Goal: Task Accomplishment & Management: Complete application form

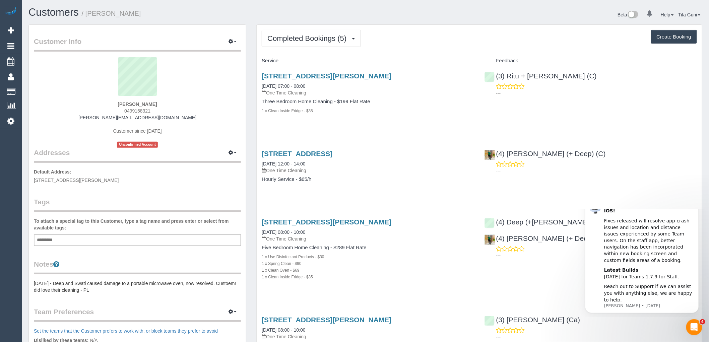
click at [671, 37] on button "Create Booking" at bounding box center [674, 37] width 46 height 14
select select "VIC"
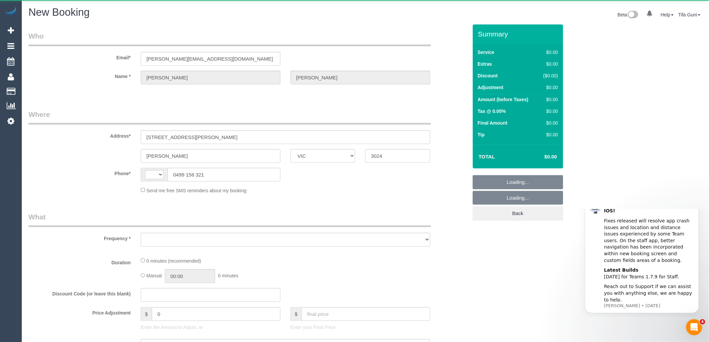
select select "object:1011"
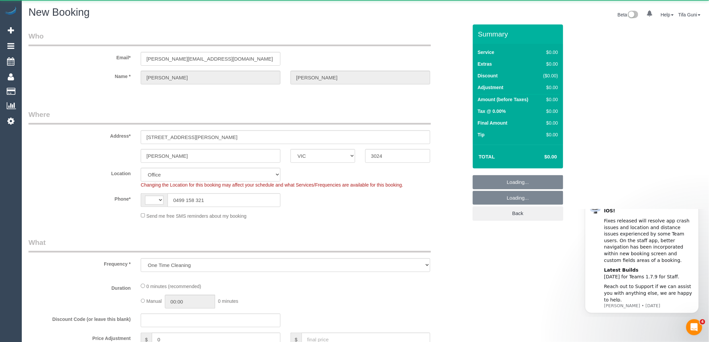
select select "string:stripe-pm_1PPz7T2GScqysDRVxBaPXfPv"
select select "object:1265"
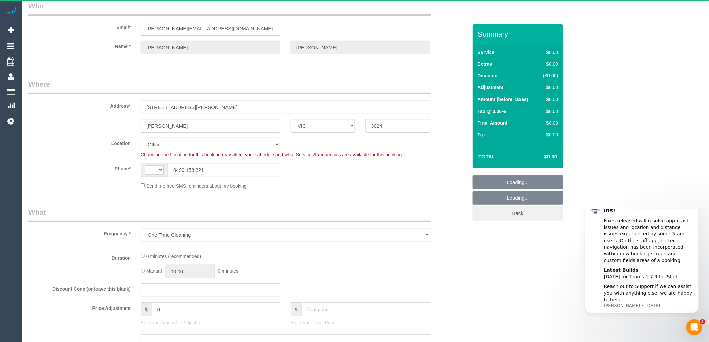
select select "string:AU"
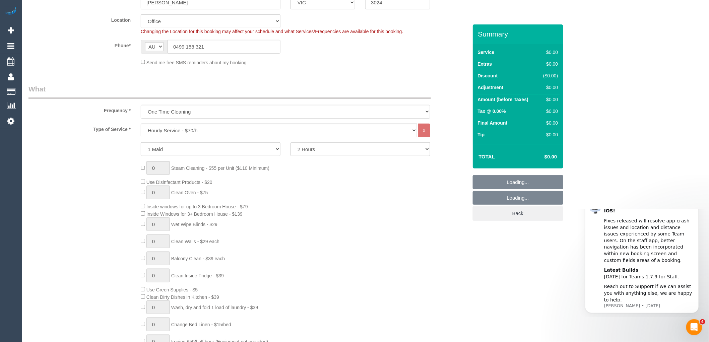
scroll to position [199, 0]
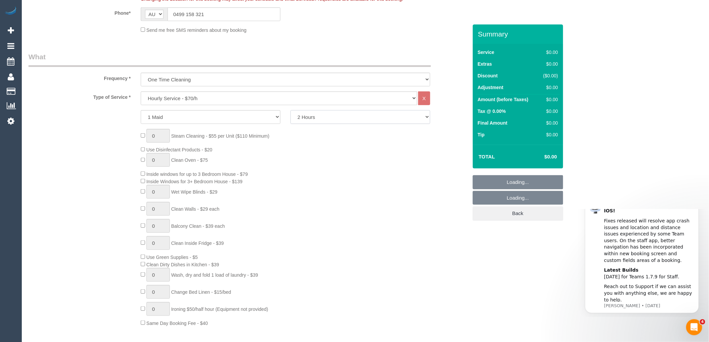
click at [320, 117] on select "2 Hours 2.5 Hours 3 Hours 3.5 Hours 4 Hours 4.5 Hours 5 Hours 5.5 Hours 6 Hours…" at bounding box center [361, 117] width 140 height 14
select select "53"
select select "object:2730"
select select "240"
click at [291, 111] on select "2 Hours 2.5 Hours 3 Hours 3.5 Hours 4 Hours 4.5 Hours 5 Hours 5.5 Hours 6 Hours…" at bounding box center [361, 117] width 140 height 14
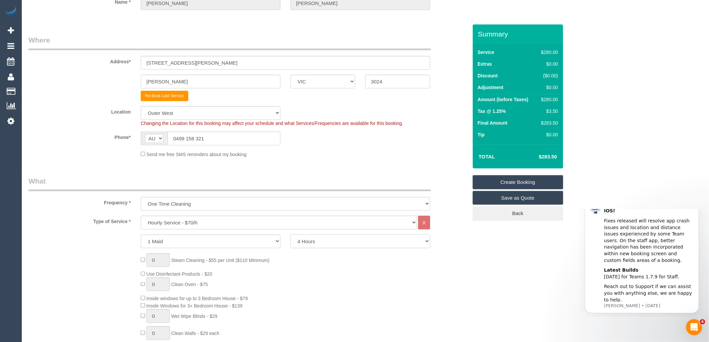
scroll to position [0, 0]
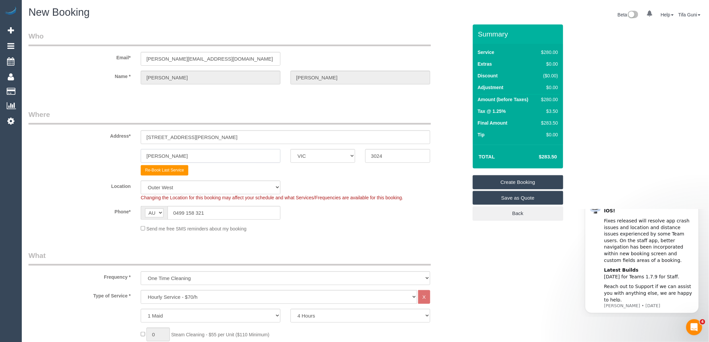
drag, startPoint x: 199, startPoint y: 153, endPoint x: 137, endPoint y: 157, distance: 61.4
click at [137, 157] on div "Wyndham Vale" at bounding box center [211, 156] width 150 height 14
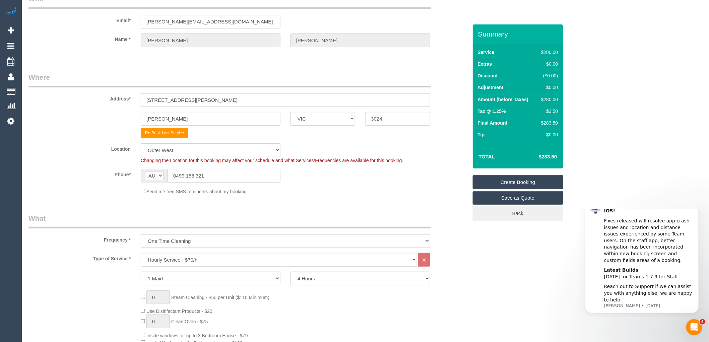
click at [309, 141] on fieldset "Where Address* 71 Aldridge Road Wyndham Vale ACT NSW NT QLD SA TAS VIC WA 3024 …" at bounding box center [247, 136] width 439 height 128
drag, startPoint x: 198, startPoint y: 115, endPoint x: 127, endPoint y: 115, distance: 71.4
click at [127, 115] on div "Wyndham Vale ACT NSW NT QLD SA TAS VIC WA 3024" at bounding box center [247, 119] width 449 height 14
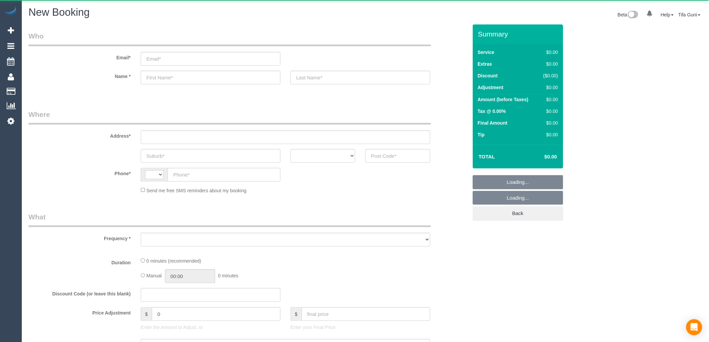
select select "string:AU"
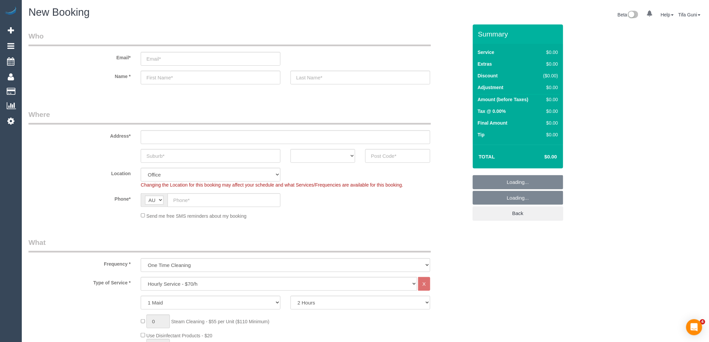
select select "object:813"
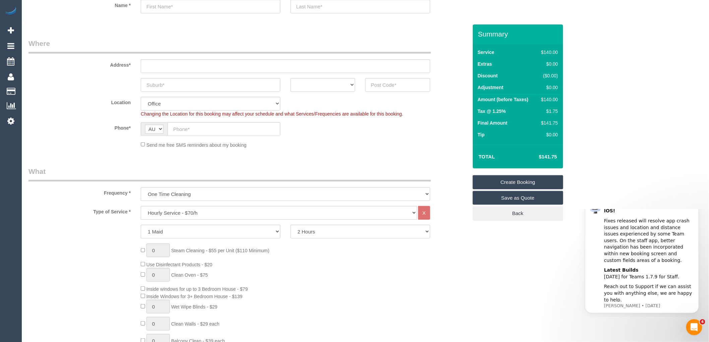
scroll to position [74, 0]
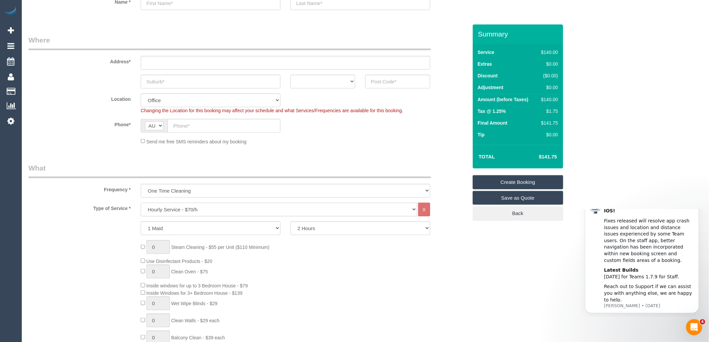
click at [176, 209] on select "Hourly Service - $70/h Hourly Service - $65/h Hourly Service - $60/h Hourly Ser…" at bounding box center [279, 210] width 276 height 14
select select "211"
click at [141, 203] on select "Hourly Service - $70/h Hourly Service - $65/h Hourly Service - $60/h Hourly Ser…" at bounding box center [279, 210] width 276 height 14
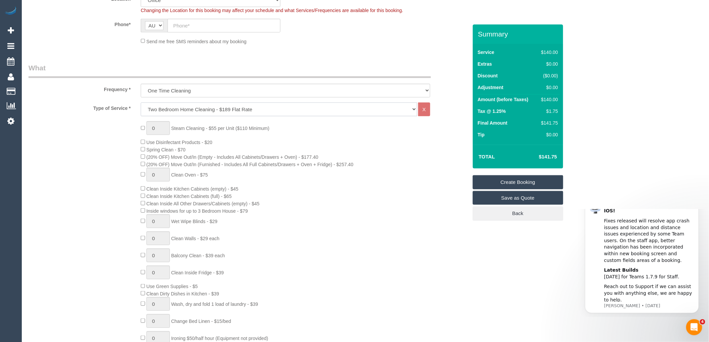
scroll to position [223, 0]
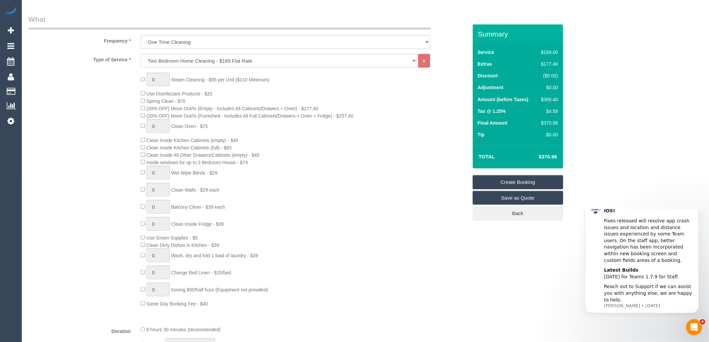
click at [137, 213] on div "0 Steam Cleaning - $55 per Unit ($110 Minimum) Use Disinfectant Products - $20 …" at bounding box center [304, 190] width 337 height 235
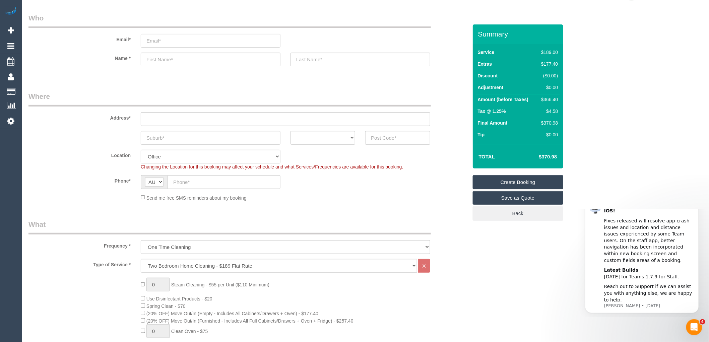
scroll to position [0, 0]
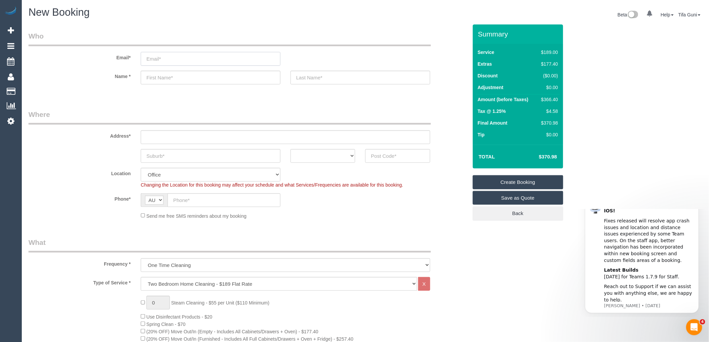
click at [165, 59] on input "email" at bounding box center [211, 59] width 140 height 14
type input "navsworking@gmail.com"
click at [161, 78] on input "text" at bounding box center [211, 78] width 140 height 14
type input "Navs"
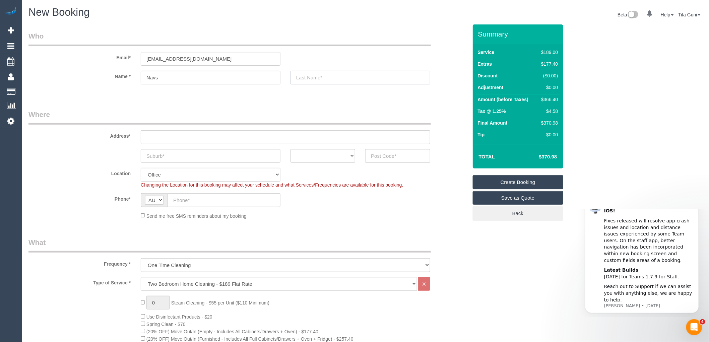
click at [324, 76] on input "text" at bounding box center [361, 78] width 140 height 14
type input "Shukla"
click at [158, 135] on input "text" at bounding box center [286, 137] width 290 height 14
click at [342, 156] on select "ACT NSW NT QLD SA TAS VIC WA" at bounding box center [323, 156] width 65 height 14
select select "VIC"
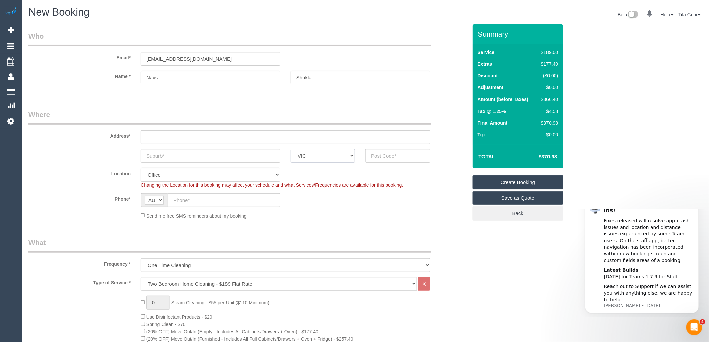
click at [291, 149] on select "ACT NSW NT QLD SA TAS VIC WA" at bounding box center [323, 156] width 65 height 14
click at [151, 136] on input "text" at bounding box center [286, 137] width 290 height 14
type input "140/11 borne street"
click at [194, 155] on input "text" at bounding box center [211, 156] width 140 height 14
click at [389, 155] on input "text" at bounding box center [397, 156] width 65 height 14
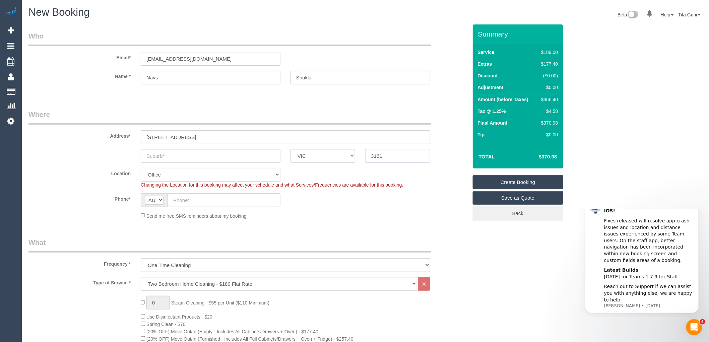
drag, startPoint x: 391, startPoint y: 155, endPoint x: 365, endPoint y: 149, distance: 26.8
click at [365, 149] on div "3161" at bounding box center [397, 156] width 75 height 14
type input "3161"
select select "64"
select select "object:2370"
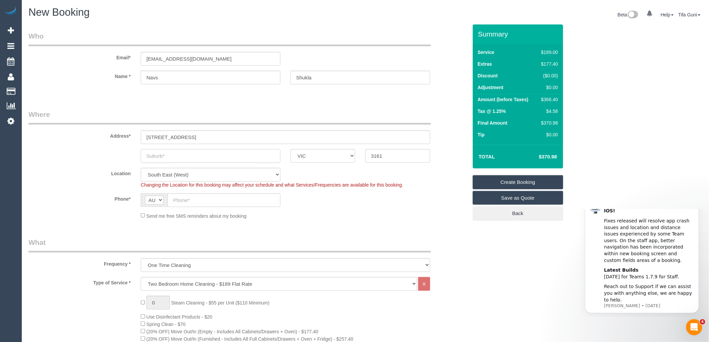
click at [169, 156] on input "text" at bounding box center [211, 156] width 140 height 14
paste input "Oxford North"
drag, startPoint x: 186, startPoint y: 152, endPoint x: 124, endPoint y: 155, distance: 62.4
click at [124, 155] on div "Oxford North ACT NSW NT QLD SA TAS VIC WA 3161" at bounding box center [247, 156] width 449 height 14
type input "Oxford North"
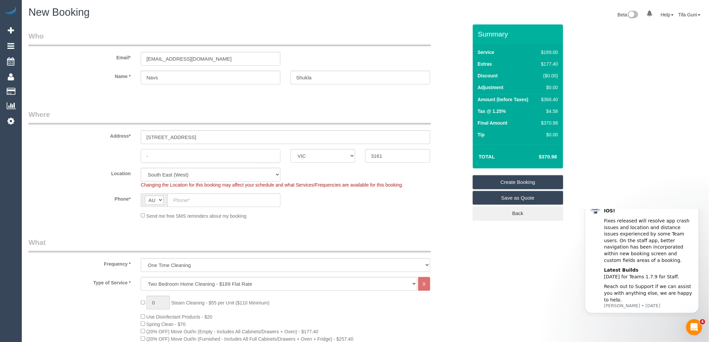
type input "-"
click at [295, 223] on fieldset "Where Address* 140/11 borne street - ACT NSW NT QLD SA TAS VIC WA 3161 Location…" at bounding box center [247, 167] width 439 height 115
click at [201, 202] on input "text" at bounding box center [224, 200] width 113 height 14
paste input "+61 469 059 035"
drag, startPoint x: 182, startPoint y: 199, endPoint x: 153, endPoint y: 200, distance: 29.5
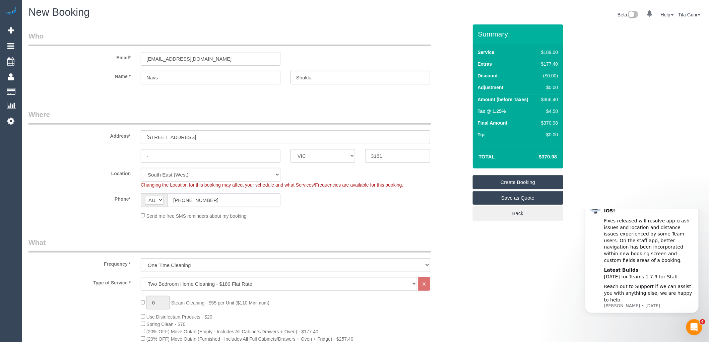
click at [153, 200] on div "AF AL DZ AD AO AI AQ AG AR AM AW AU AT AZ BS BH BD BB BY BE BZ BJ BM BT BO BA B…" at bounding box center [211, 200] width 140 height 14
type input "0469 059 035"
click at [511, 200] on link "Save as Quote" at bounding box center [518, 198] width 90 height 14
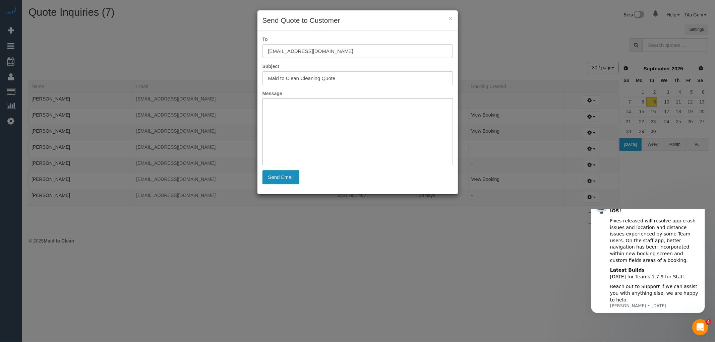
click at [283, 176] on button "Send Email" at bounding box center [280, 177] width 37 height 14
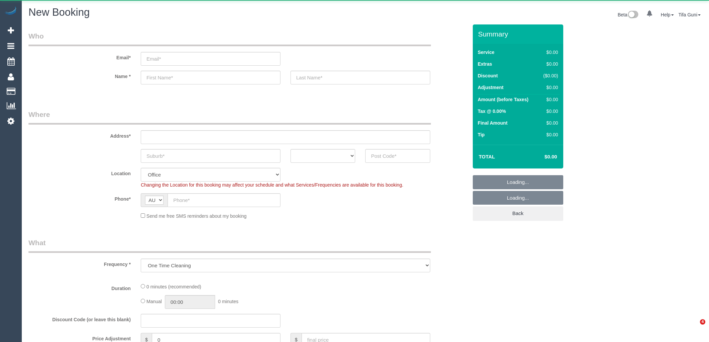
select select "object:2104"
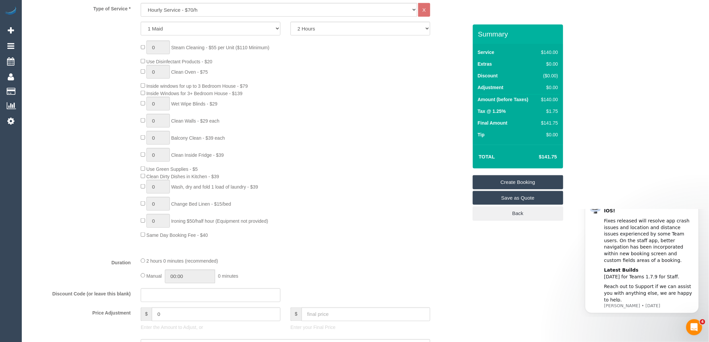
scroll to position [149, 0]
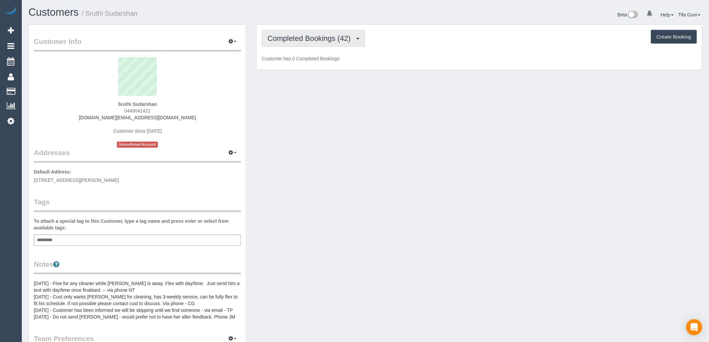
click at [317, 40] on span "Completed Bookings (42)" at bounding box center [310, 38] width 86 height 8
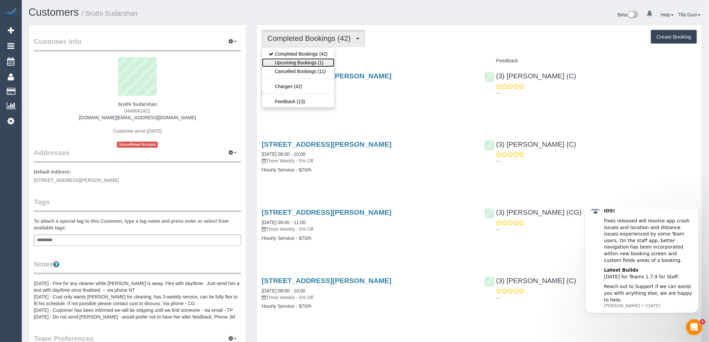
click at [316, 59] on link "Upcoming Bookings (1)" at bounding box center [298, 62] width 72 height 9
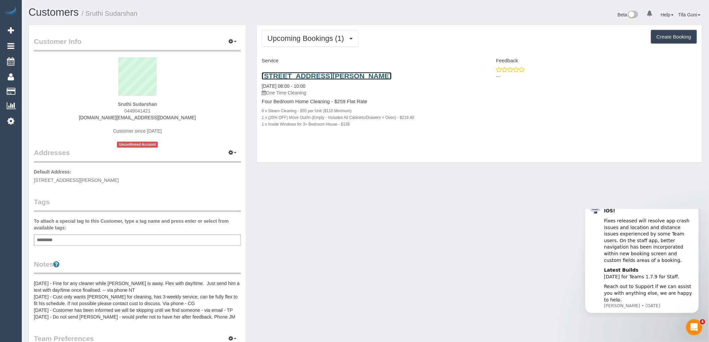
click at [316, 75] on link "11 Lorinda Close, Sydenham, VIC 3037" at bounding box center [327, 76] width 130 height 8
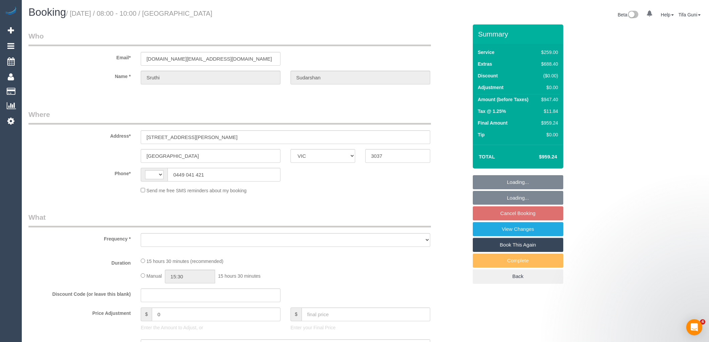
select select "VIC"
select select "string:AU"
select select "object:296"
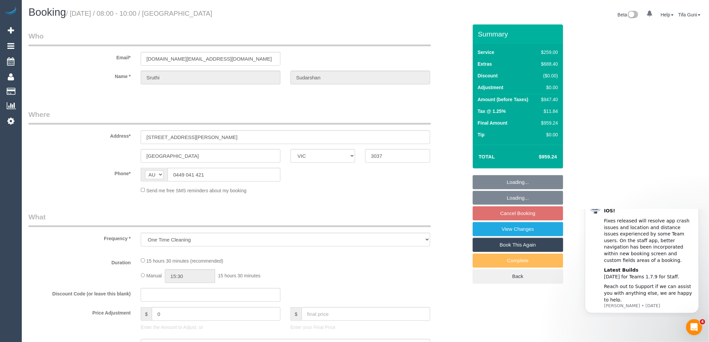
select select "string:stripe-pm_1NQlR22GScqysDRV71LNaBFF"
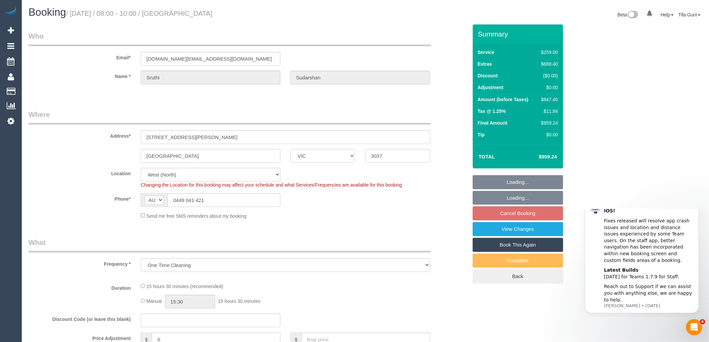
select select "number:28"
select select "number:14"
select select "number:19"
select select "number:25"
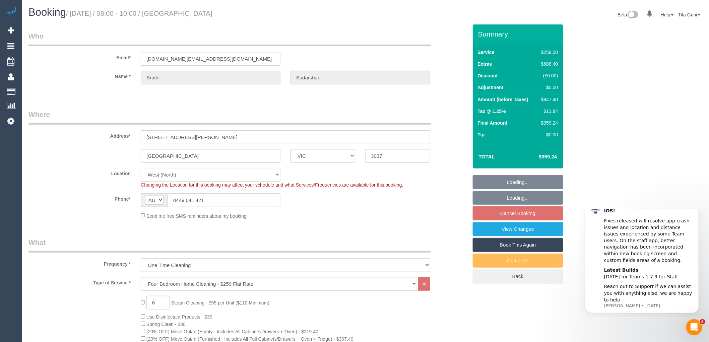
select select "object:792"
select select "spot2"
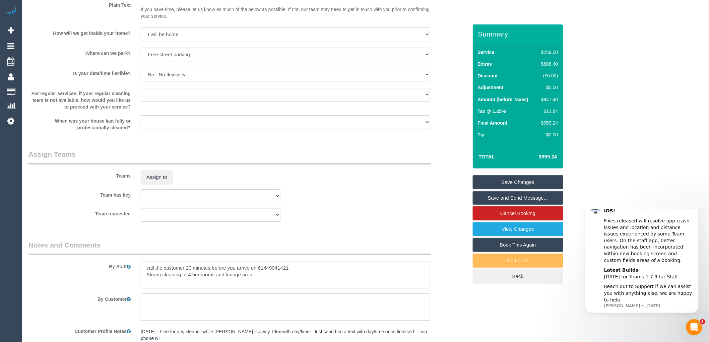
scroll to position [1039, 0]
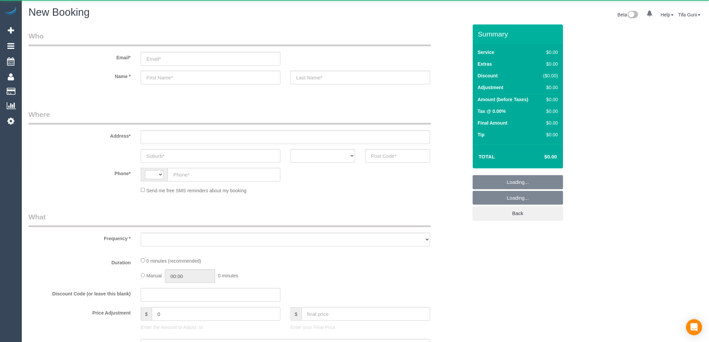
select select "string:AU"
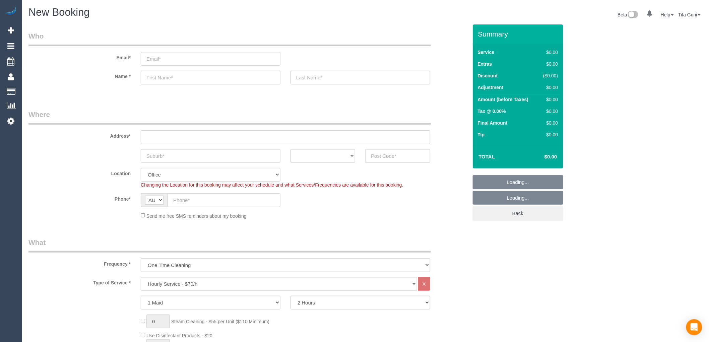
select select "object:2104"
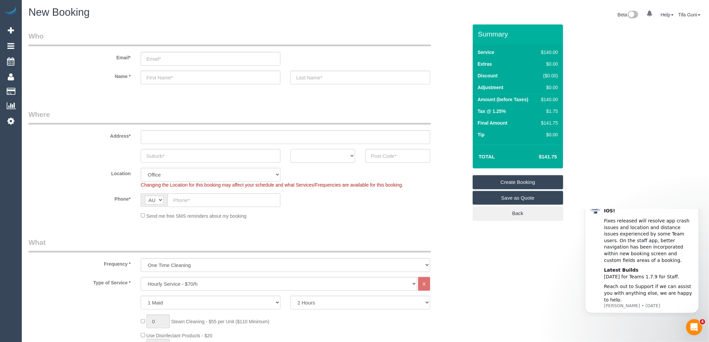
click at [338, 156] on select "ACT [GEOGRAPHIC_DATA] NT [GEOGRAPHIC_DATA] SA TAS [GEOGRAPHIC_DATA] [GEOGRAPHIC…" at bounding box center [323, 156] width 65 height 14
select select "VIC"
click at [291, 149] on select "ACT [GEOGRAPHIC_DATA] NT [GEOGRAPHIC_DATA] SA TAS [GEOGRAPHIC_DATA] [GEOGRAPHIC…" at bounding box center [323, 156] width 65 height 14
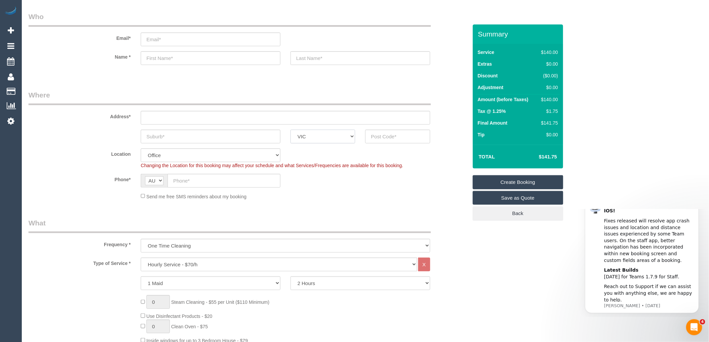
scroll to position [37, 0]
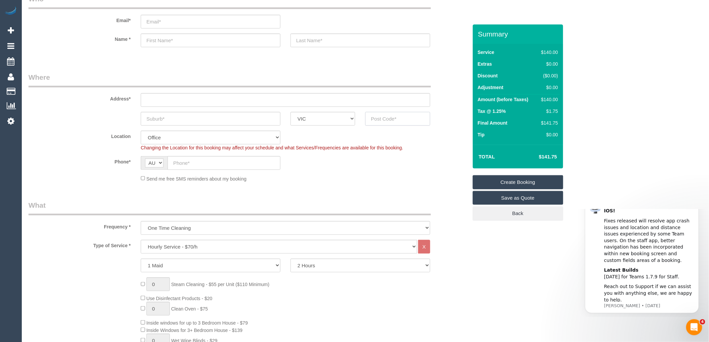
click at [387, 122] on input "text" at bounding box center [397, 119] width 65 height 14
click at [175, 119] on input "text" at bounding box center [211, 119] width 140 height 14
type input "Donniebrook"
click at [394, 116] on input "text" at bounding box center [397, 119] width 65 height 14
type input "3064"
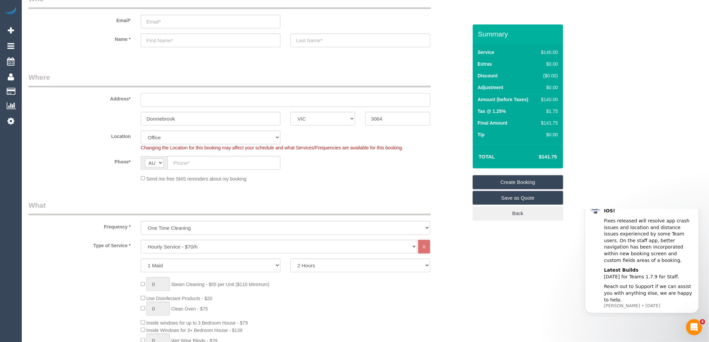
click at [145, 99] on input "text" at bounding box center [286, 100] width 290 height 14
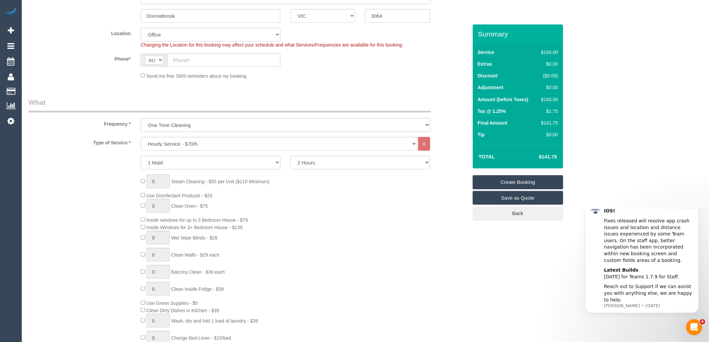
scroll to position [149, 0]
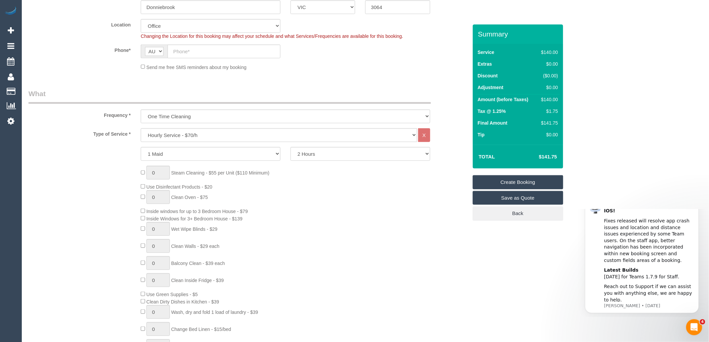
type input "-"
click at [192, 50] on input "text" at bounding box center [224, 52] width 113 height 14
select select "63"
paste input "61 410 156 761"
type input "61 410 156 761"
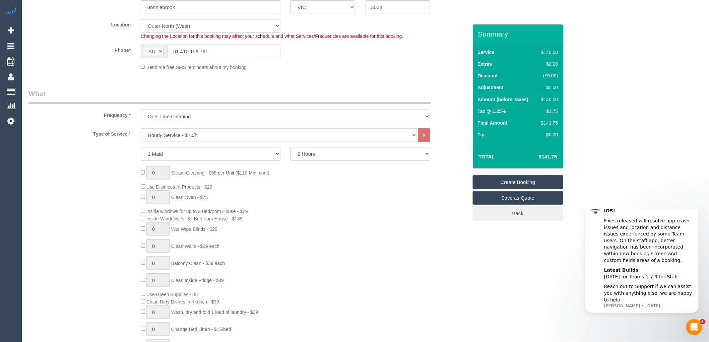
select select "object:2109"
type input "61 410 156 761"
click at [176, 136] on select "Hourly Service - $70/h Hourly Service - $65/h Hourly Service - $60/h Hourly Ser…" at bounding box center [279, 135] width 276 height 14
select select "212"
click at [141, 129] on select "Hourly Service - $70/h Hourly Service - $65/h Hourly Service - $60/h Hourly Ser…" at bounding box center [279, 135] width 276 height 14
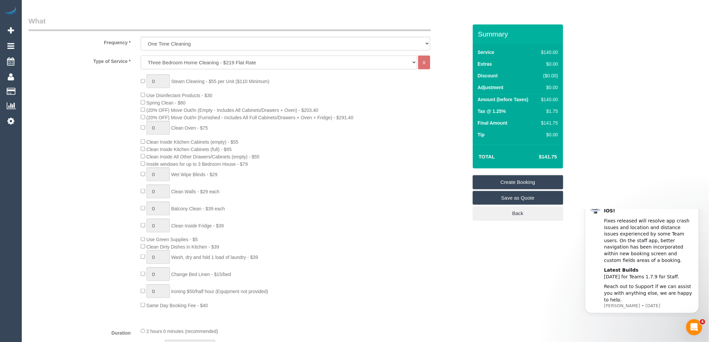
scroll to position [223, 0]
type input "1"
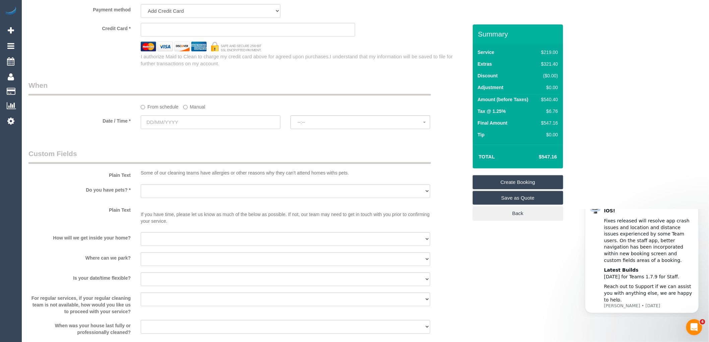
scroll to position [707, 0]
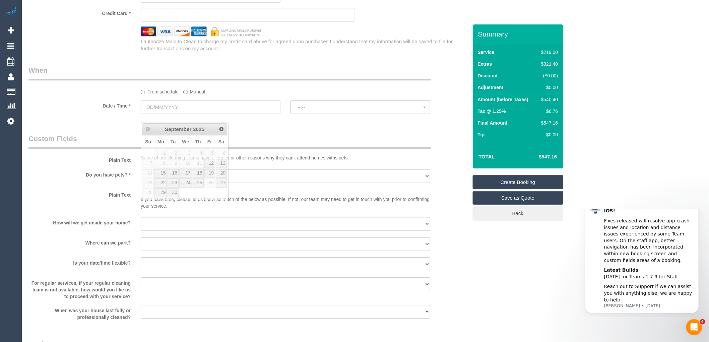
click at [165, 114] on input "text" at bounding box center [211, 107] width 140 height 14
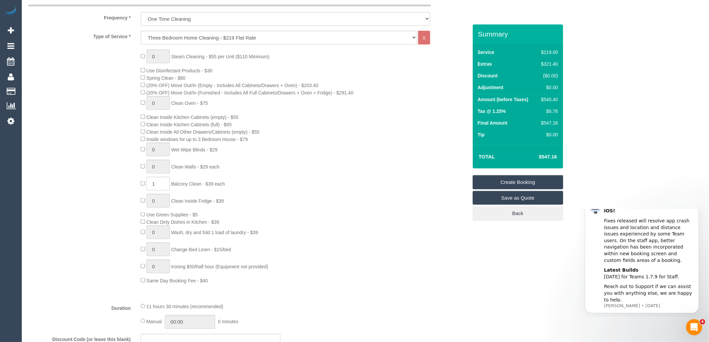
scroll to position [260, 0]
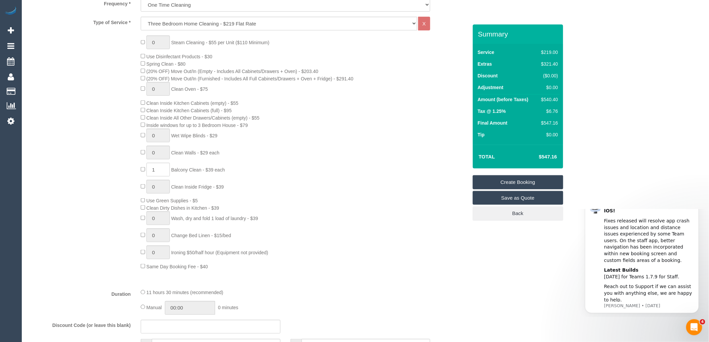
click at [309, 146] on div "0 Steam Cleaning - $55 per Unit ($110 Minimum) Use Disinfectant Products - $30 …" at bounding box center [304, 153] width 337 height 235
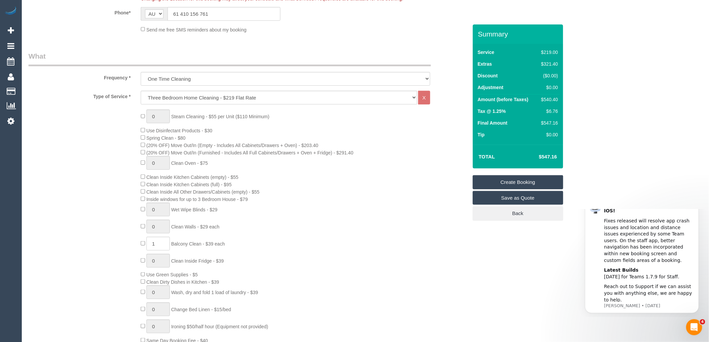
scroll to position [186, 0]
type input "1"
click at [158, 117] on input "1" at bounding box center [157, 117] width 23 height 14
type input "3"
drag, startPoint x: 160, startPoint y: 115, endPoint x: 150, endPoint y: 114, distance: 10.4
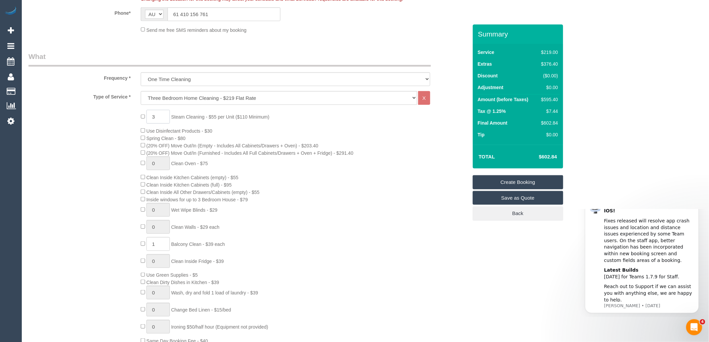
click at [150, 114] on input "3" at bounding box center [157, 117] width 23 height 14
type input "1"
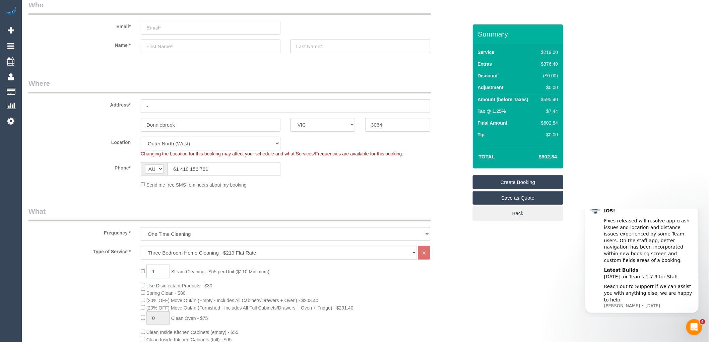
scroll to position [0, 0]
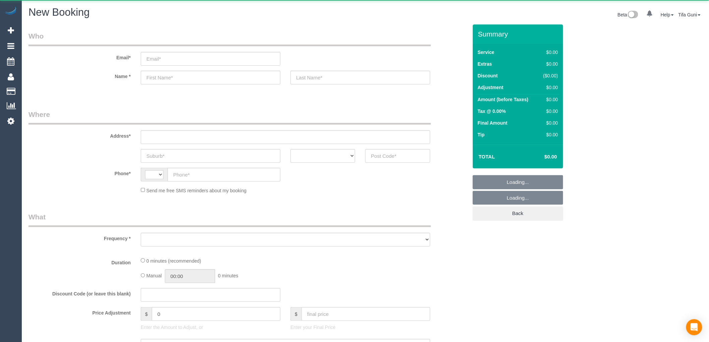
select select "string:AU"
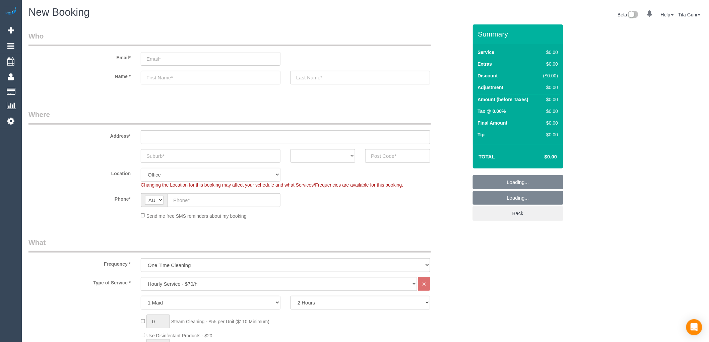
select select "object:2104"
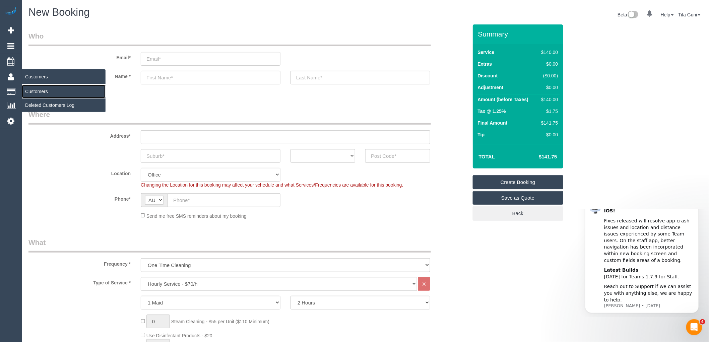
click at [35, 92] on link "Customers" at bounding box center [64, 91] width 84 height 13
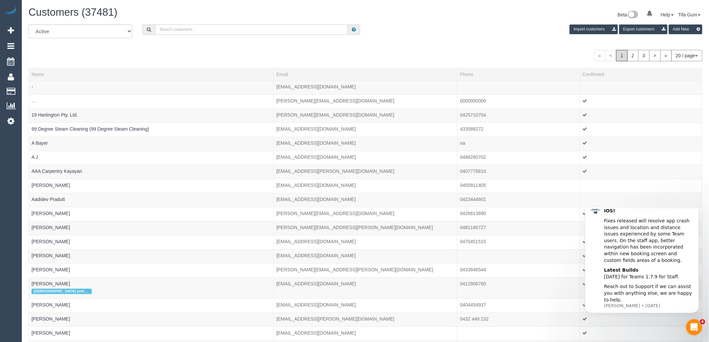
click at [189, 28] on input "text" at bounding box center [251, 29] width 193 height 10
paste input "+61 499 158 321"
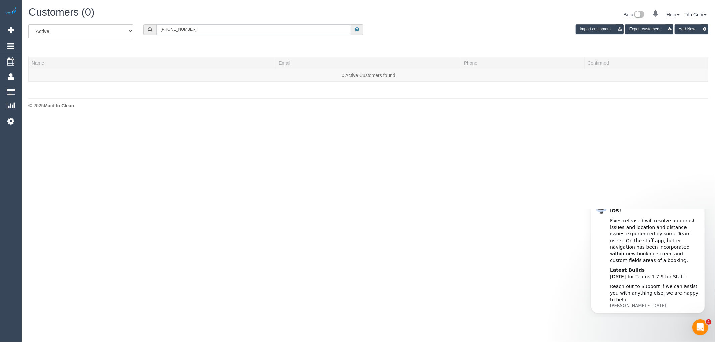
drag, startPoint x: 167, startPoint y: 30, endPoint x: 150, endPoint y: 29, distance: 16.8
click at [150, 29] on div "+61 499 158 321" at bounding box center [253, 29] width 220 height 10
click at [213, 29] on input "0499 158 321" at bounding box center [253, 29] width 195 height 10
click at [178, 30] on input "0499 158 321" at bounding box center [253, 29] width 195 height 10
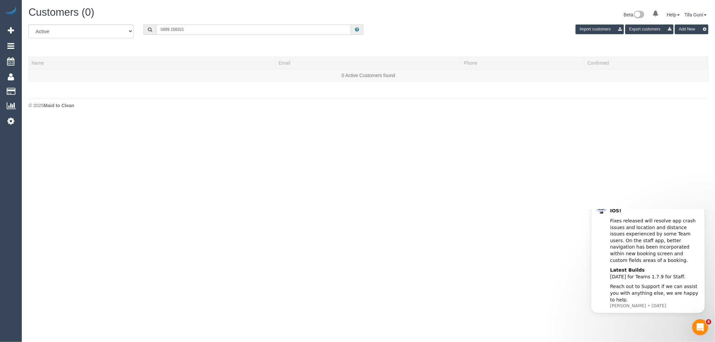
click at [172, 30] on input "0499 158321" at bounding box center [253, 29] width 195 height 10
click at [171, 29] on input "0499 158321" at bounding box center [253, 29] width 195 height 10
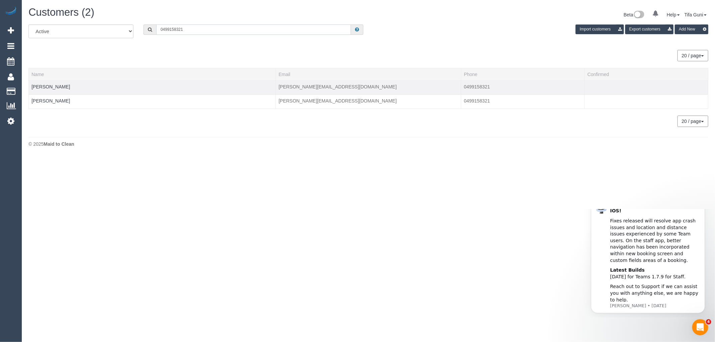
type input "0499158321"
click at [56, 82] on td "James Pomella" at bounding box center [152, 87] width 247 height 14
click at [45, 87] on link "James Pomella" at bounding box center [50, 86] width 39 height 5
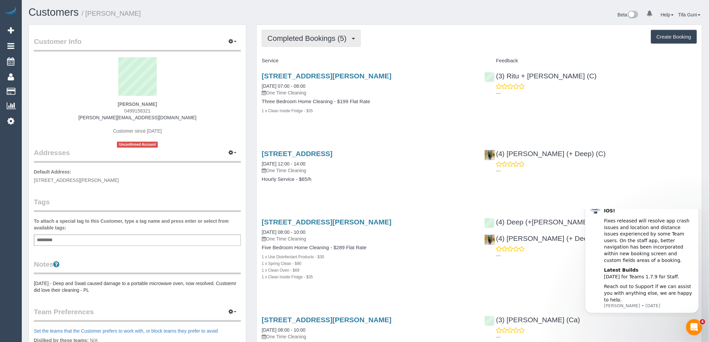
click at [342, 40] on span "Completed Bookings (5)" at bounding box center [308, 38] width 82 height 8
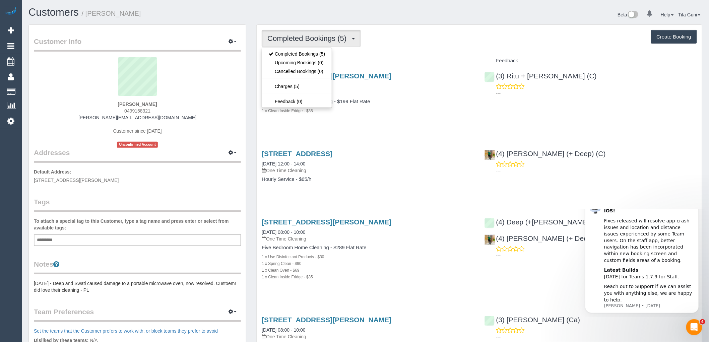
click at [673, 36] on button "Create Booking" at bounding box center [674, 37] width 46 height 14
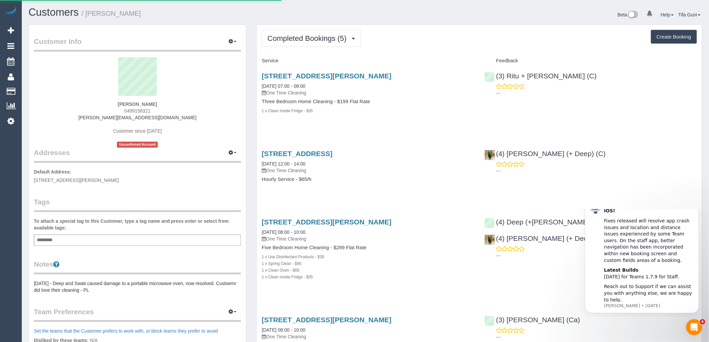
select select "VIC"
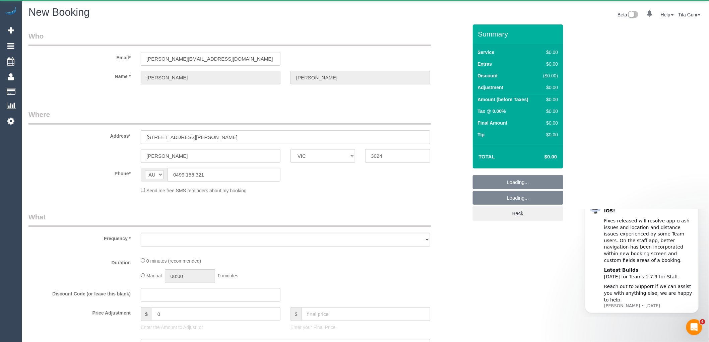
select select "object:3030"
select select "string:stripe-pm_1PPz7T2GScqysDRVxBaPXfPv"
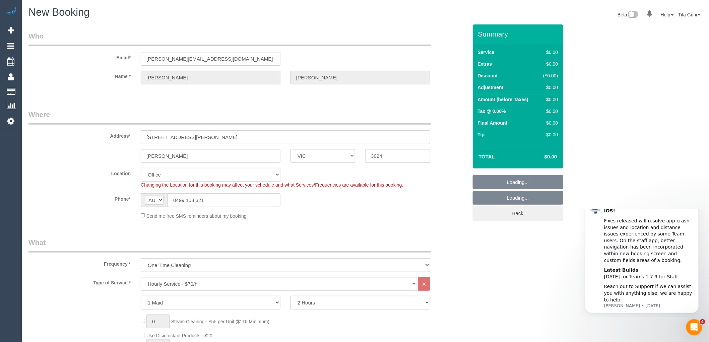
select select "object:4492"
select select "53"
select select "object:4497"
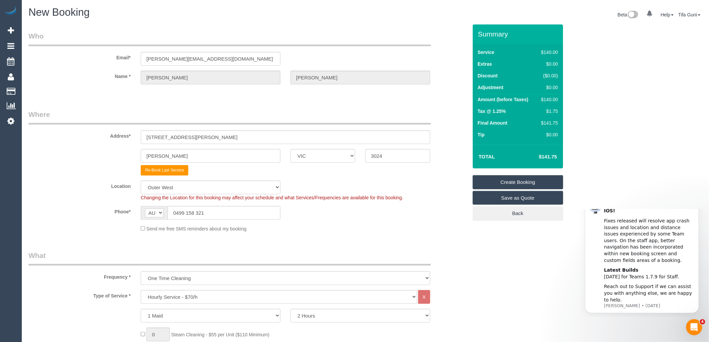
click at [246, 112] on legend "Where" at bounding box center [229, 117] width 402 height 15
click at [408, 213] on div "Phone* AF AL DZ AD AO AI AQ AG AR AM AW AU AT AZ BS BH BD BB BY BE BZ BJ BM BT …" at bounding box center [247, 213] width 449 height 14
drag, startPoint x: 216, startPoint y: 210, endPoint x: 148, endPoint y: 213, distance: 68.1
click at [148, 213] on div "AF AL DZ AD AO AI AQ AG AR AM AW AU AT AZ BS BH BD BB BY BE BZ BJ BM BT BO BA B…" at bounding box center [211, 213] width 140 height 14
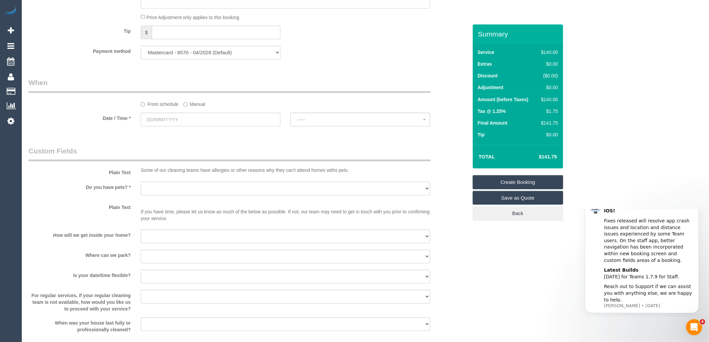
scroll to position [745, 0]
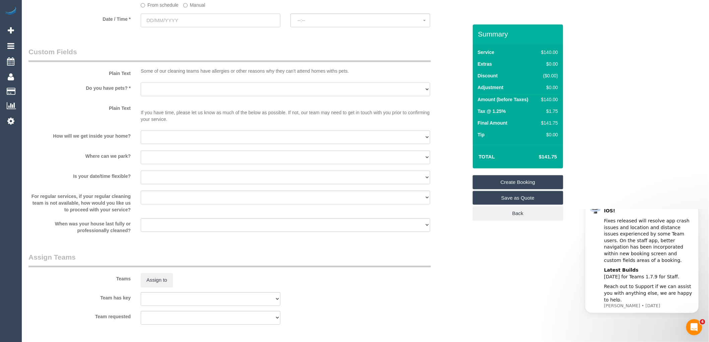
click at [160, 88] on select "Yes - Cats Yes - Dogs No pets Yes - Dogs and Cats Yes - Other" at bounding box center [286, 89] width 290 height 14
select select "number:28"
click at [141, 87] on select "Yes - Cats Yes - Dogs No pets Yes - Dogs and Cats Yes - Other" at bounding box center [286, 89] width 290 height 14
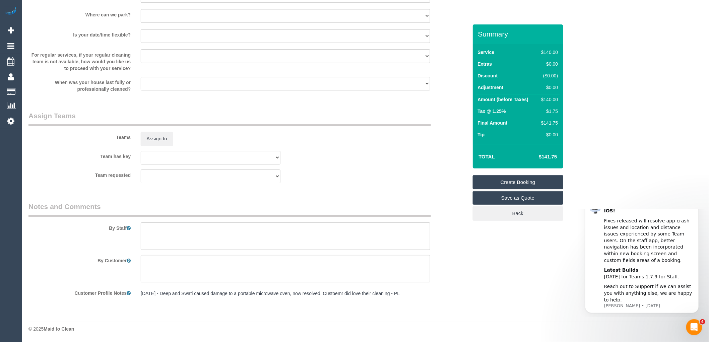
scroll to position [890, 0]
click at [159, 232] on textarea at bounding box center [286, 235] width 290 height 27
paste textarea "61499158321"
drag, startPoint x: 150, startPoint y: 229, endPoint x: 142, endPoint y: 228, distance: 8.1
click at [142, 228] on textarea at bounding box center [286, 235] width 290 height 27
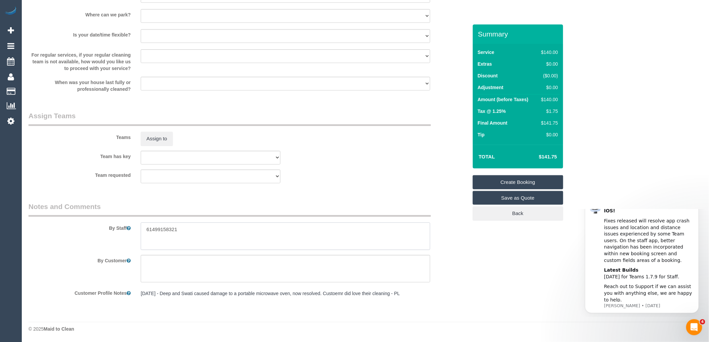
drag, startPoint x: 151, startPoint y: 230, endPoint x: 140, endPoint y: 229, distance: 11.1
click at [140, 229] on div at bounding box center [286, 235] width 300 height 27
click at [185, 233] on textarea at bounding box center [286, 235] width 290 height 27
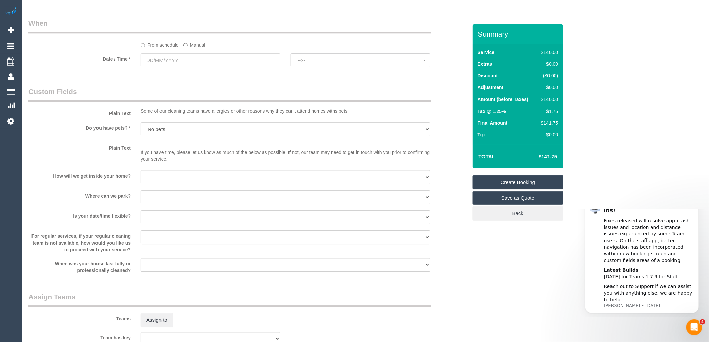
scroll to position [704, 0]
type textarea "0499158321"
click at [181, 180] on select "I will be home Key will be left (please provide details below) Lock box/Access …" at bounding box center [286, 178] width 290 height 14
select select "number:14"
click at [141, 176] on select "I will be home Key will be left (please provide details below) Lock box/Access …" at bounding box center [286, 178] width 290 height 14
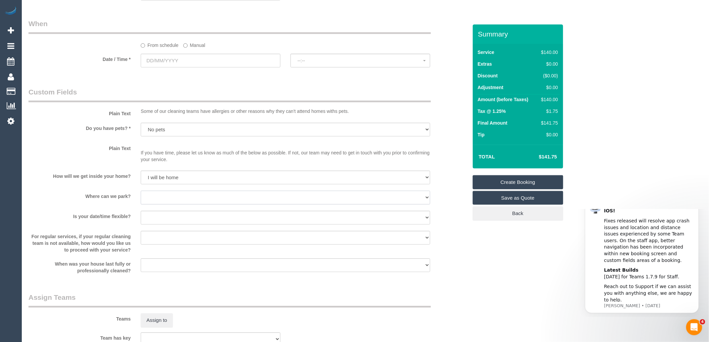
click at [170, 200] on select "I will provide parking on-site Free street parking Paid street parking (cost wi…" at bounding box center [286, 198] width 290 height 14
select select "number:19"
click at [141, 195] on select "I will provide parking on-site Free street parking Paid street parking (cost wi…" at bounding box center [286, 198] width 290 height 14
click at [185, 135] on select "Yes - Cats Yes - Dogs No pets Yes - Dogs and Cats Yes - Other" at bounding box center [286, 130] width 290 height 14
select select "number:27"
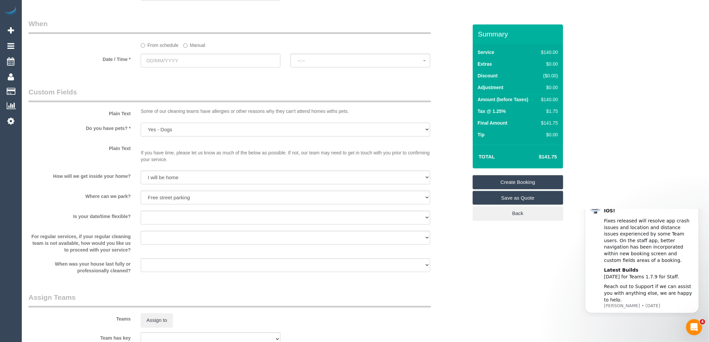
click at [141, 127] on select "Yes - Cats Yes - Dogs No pets Yes - Dogs and Cats Yes - Other" at bounding box center [286, 130] width 290 height 14
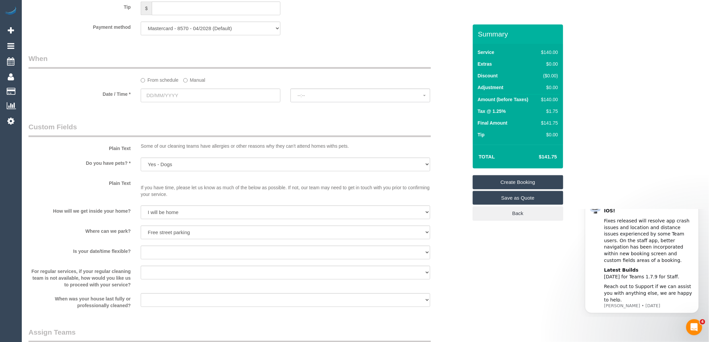
scroll to position [670, 0]
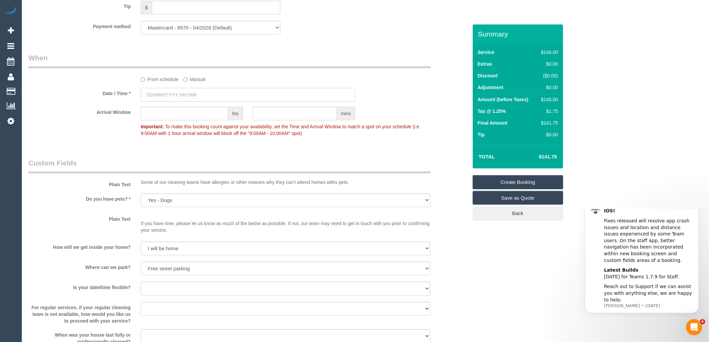
click at [175, 101] on input "text" at bounding box center [248, 95] width 214 height 14
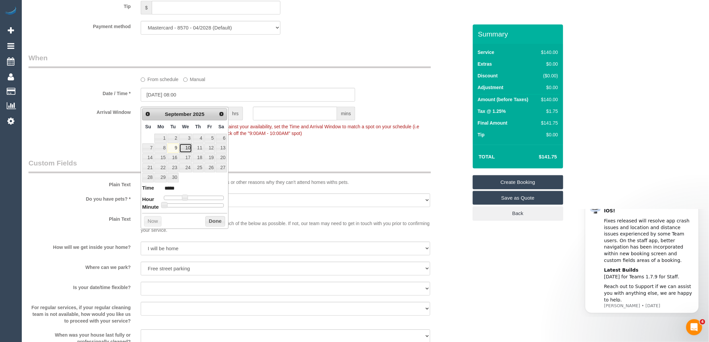
click at [185, 148] on link "10" at bounding box center [185, 147] width 13 height 9
type input "10/09/2025 09:00"
type input "*****"
type input "10/09/2025 10:00"
type input "*****"
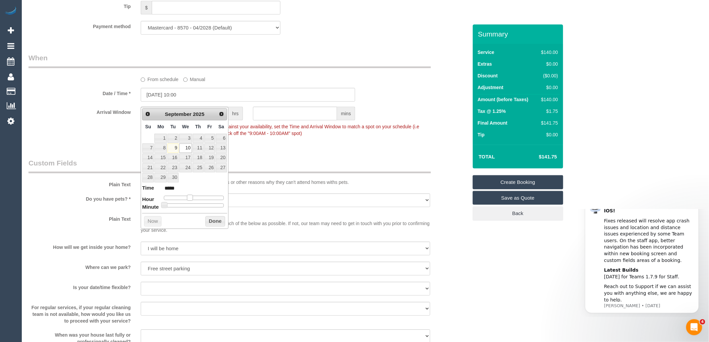
type input "10/09/2025 11:00"
type input "*****"
type input "10/09/2025 12:00"
type input "*****"
type input "10/09/2025 13:00"
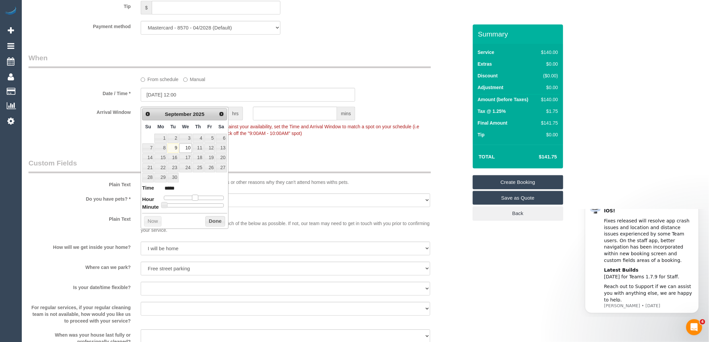
type input "*****"
type input "10/09/2025 14:00"
type input "*****"
type input "10/09/2025 15:00"
type input "*****"
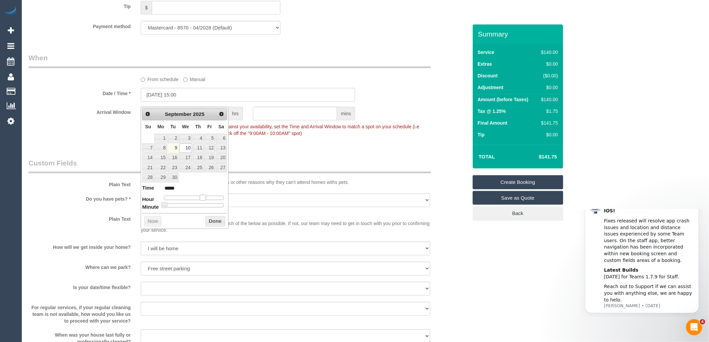
drag, startPoint x: 184, startPoint y: 197, endPoint x: 202, endPoint y: 201, distance: 19.0
click at [202, 201] on dl "Time ***** Hour Minute Second Millisecond Microsecond Time Zone ***** ***** ***…" at bounding box center [184, 195] width 85 height 23
type input "10/09/2025 15:05"
type input "*****"
type input "10/09/2025 15:10"
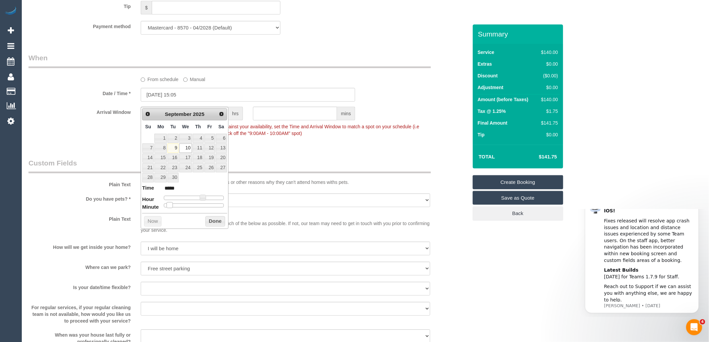
type input "*****"
type input "10/09/2025 15:15"
type input "*****"
type input "10/09/2025 15:20"
type input "*****"
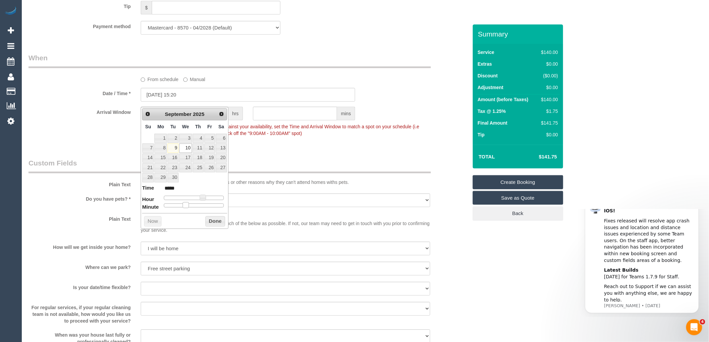
type input "10/09/2025 15:25"
type input "*****"
type input "10/09/2025 15:30"
type input "*****"
drag, startPoint x: 164, startPoint y: 205, endPoint x: 195, endPoint y: 208, distance: 31.3
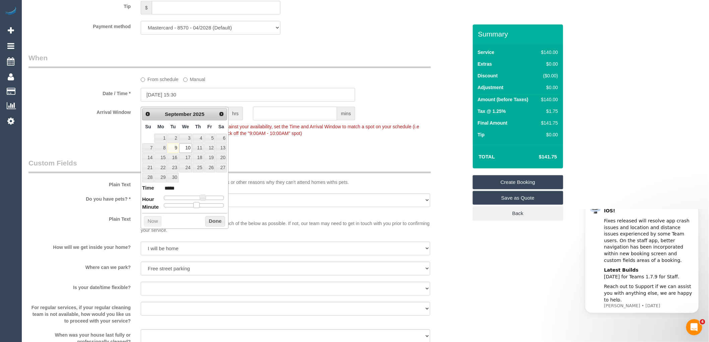
click at [195, 208] on span at bounding box center [196, 205] width 6 height 6
click at [218, 220] on button "Done" at bounding box center [215, 221] width 20 height 11
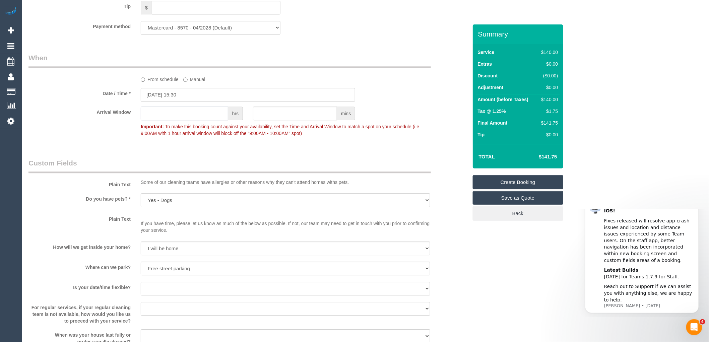
click at [183, 120] on input "text" at bounding box center [184, 114] width 87 height 14
type input "1"
click at [297, 145] on fieldset "When From schedule Manual Date / Time * 10/09/2025 15:30 Arrival Window 1 hrs m…" at bounding box center [247, 99] width 439 height 92
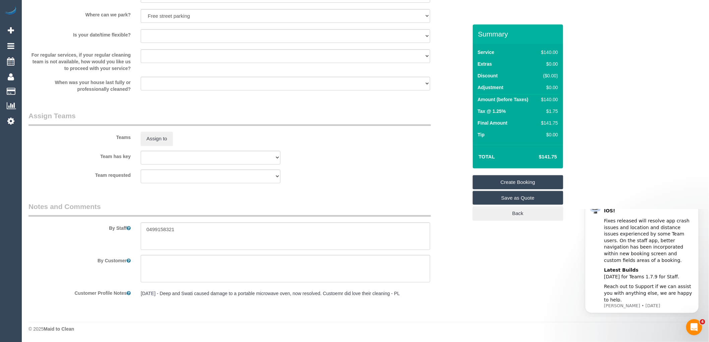
scroll to position [927, 0]
click at [147, 229] on textarea at bounding box center [286, 235] width 290 height 27
click at [229, 229] on textarea at bounding box center [286, 235] width 290 height 27
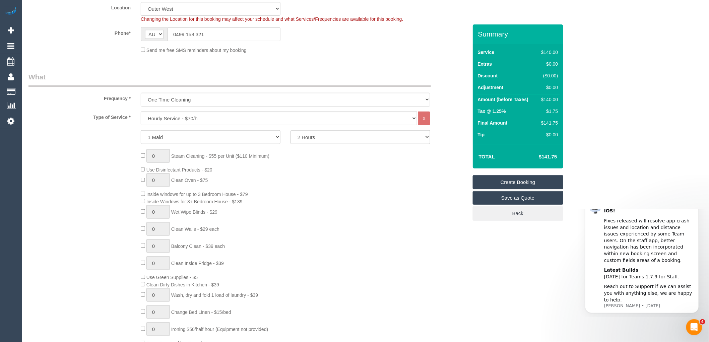
scroll to position [183, 0]
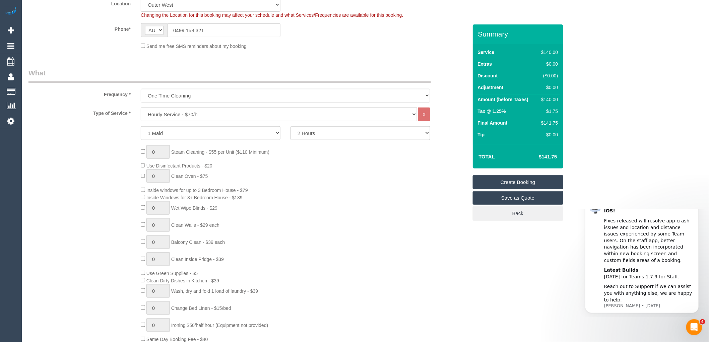
type textarea "Call the customer on 0499158321 and he will open for you."
click at [208, 135] on select "1 Maid 2 Maids" at bounding box center [211, 133] width 140 height 14
select select "2"
click at [141, 127] on select "1 Maid 2 Maids" at bounding box center [211, 133] width 140 height 14
click at [323, 146] on div "0 Steam Cleaning - $55 per Unit ($110 Minimum) Use Disinfectant Products - $20 …" at bounding box center [304, 244] width 337 height 198
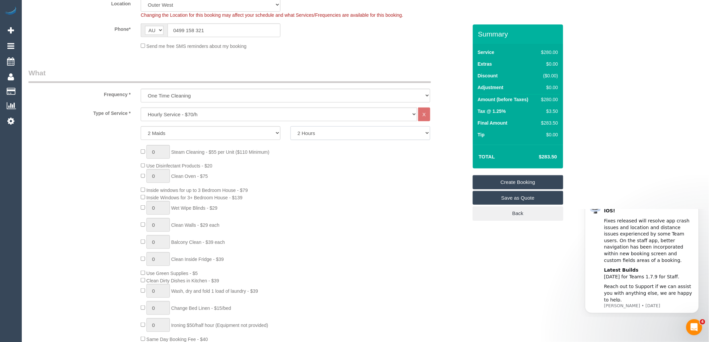
click at [326, 133] on select "2 Hours 2.5 Hours 3 Hours 3.5 Hours 4 Hours 4.5 Hours 5 Hours 5.5 Hours 6 Hours…" at bounding box center [361, 133] width 140 height 14
click at [291, 127] on select "2 Hours 2.5 Hours 3 Hours 3.5 Hours 4 Hours 4.5 Hours 5 Hours 5.5 Hours 6 Hours…" at bounding box center [361, 133] width 140 height 14
click at [334, 166] on div "0 Steam Cleaning - $55 per Unit ($110 Minimum) Use Disinfectant Products - $20 …" at bounding box center [304, 244] width 337 height 198
click at [319, 136] on select "2 Hours 2.5 Hours 3 Hours 3.5 Hours 4 Hours 4.5 Hours 5 Hours 5.5 Hours 6 Hours…" at bounding box center [361, 133] width 140 height 14
select select "120"
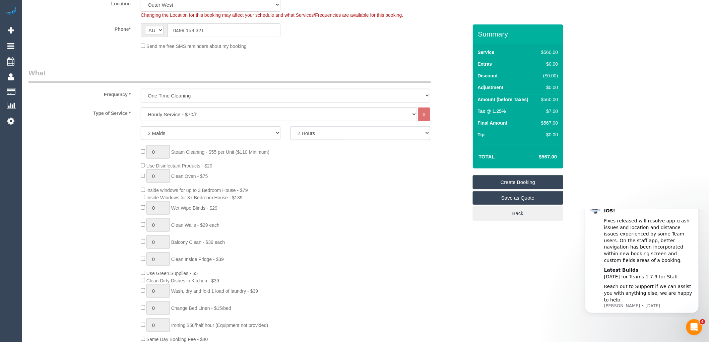
click at [291, 127] on select "2 Hours 2.5 Hours 3 Hours 3.5 Hours 4 Hours 4.5 Hours 5 Hours 5.5 Hours 6 Hours…" at bounding box center [361, 133] width 140 height 14
click at [319, 151] on div "0 Steam Cleaning - $55 per Unit ($110 Minimum) Use Disinfectant Products - $20 …" at bounding box center [304, 244] width 337 height 198
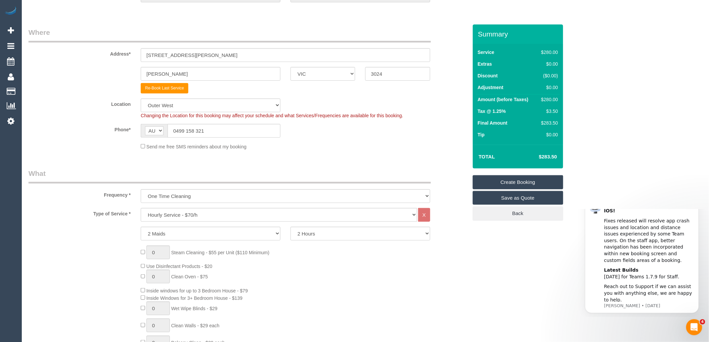
scroll to position [0, 0]
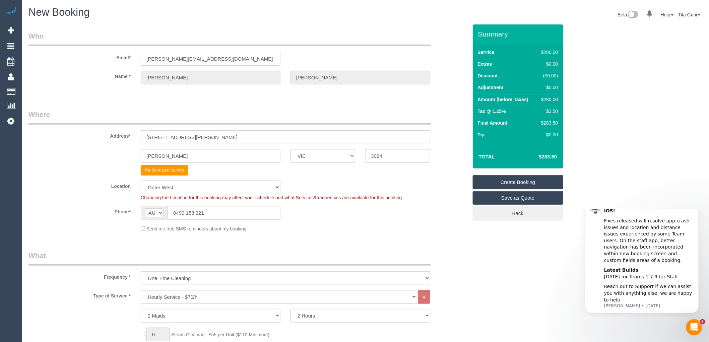
drag, startPoint x: 220, startPoint y: 62, endPoint x: 91, endPoint y: 63, distance: 129.0
click at [91, 63] on div "Email* jimmy_pom@hotmail.com" at bounding box center [247, 48] width 449 height 35
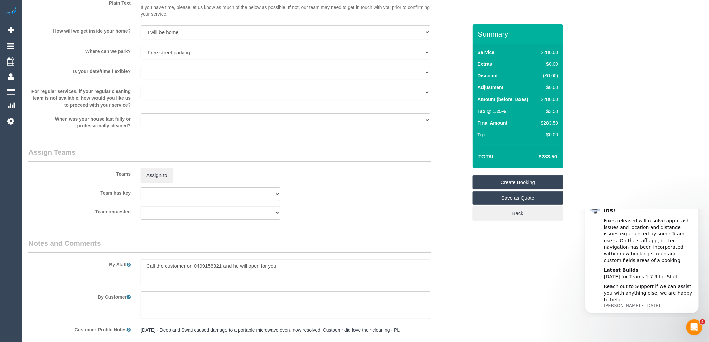
scroll to position [816, 0]
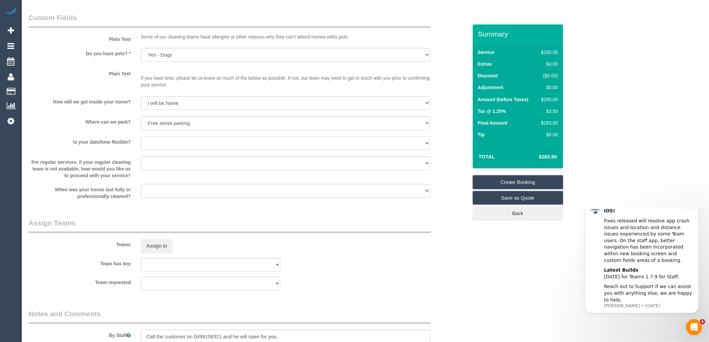
click at [188, 146] on select "Yes - date and time Yes - date but not time Yes - time but not date No - No fle…" at bounding box center [286, 143] width 290 height 14
select select "number:25"
click at [141, 141] on select "Yes - date and time Yes - date but not time Yes - time but not date No - No fle…" at bounding box center [286, 143] width 290 height 14
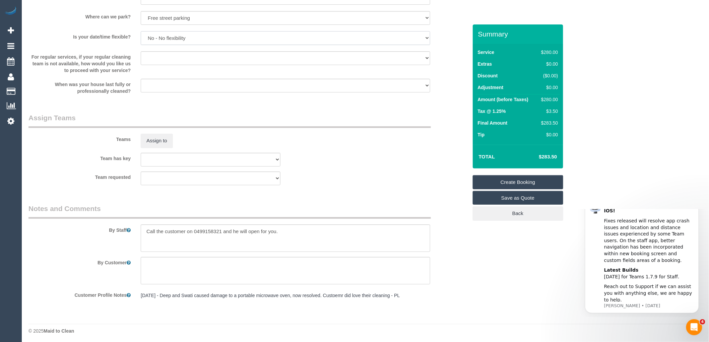
scroll to position [927, 0]
click at [280, 229] on textarea at bounding box center [286, 235] width 290 height 27
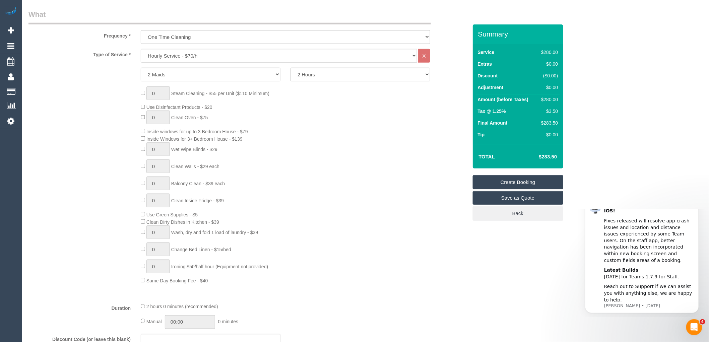
scroll to position [149, 0]
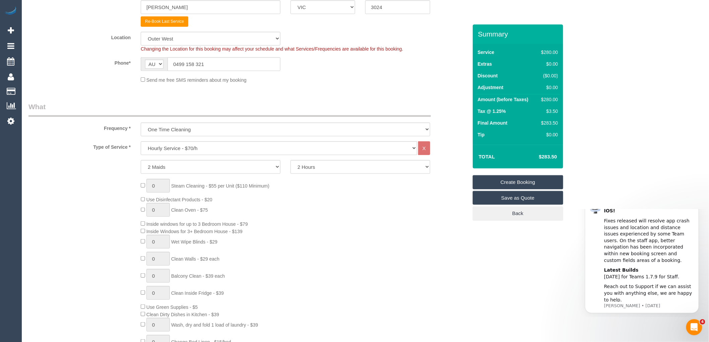
type textarea "Call the customer on 0499158321 and he will open for you. Parking available"
click at [515, 182] on link "Create Booking" at bounding box center [518, 182] width 90 height 14
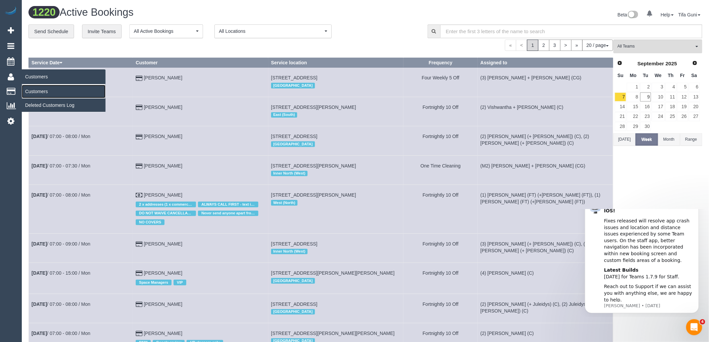
click at [38, 92] on link "Customers" at bounding box center [64, 91] width 84 height 13
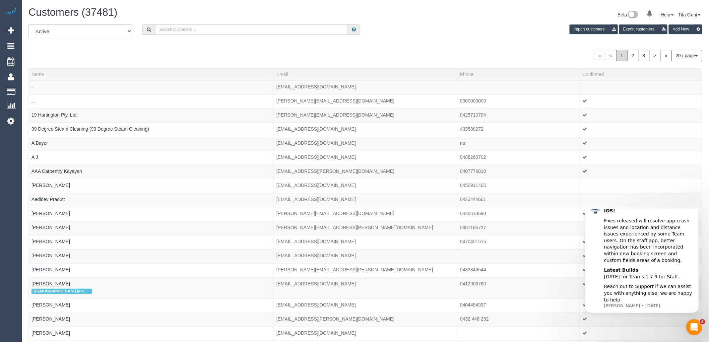
click at [198, 29] on input "text" at bounding box center [251, 29] width 193 height 10
paste input "jimmy_pom@hotmail.com"
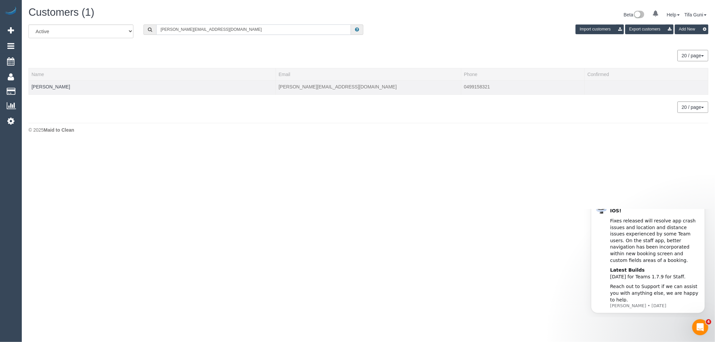
type input "jimmy_pom@hotmail.com"
click at [51, 81] on td "James Pomella" at bounding box center [152, 87] width 247 height 14
click at [50, 85] on link "James Pomella" at bounding box center [50, 86] width 39 height 5
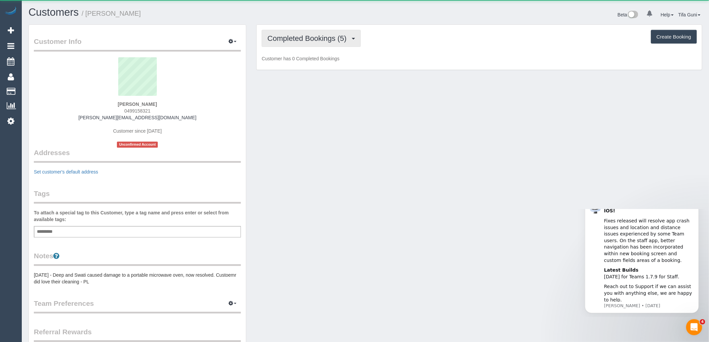
click at [323, 40] on span "Completed Bookings (5)" at bounding box center [308, 38] width 82 height 8
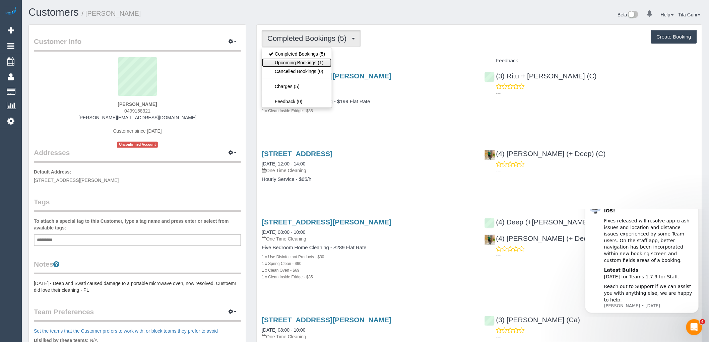
click at [314, 63] on link "Upcoming Bookings (1)" at bounding box center [297, 62] width 70 height 9
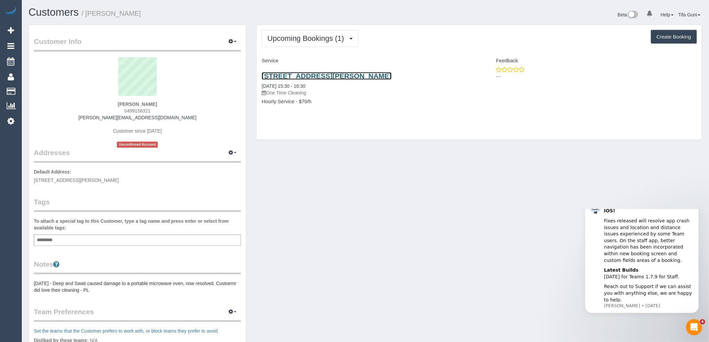
click at [330, 75] on link "71 Aldridge Road, Wyndham Vale, VIC 3024" at bounding box center [327, 76] width 130 height 8
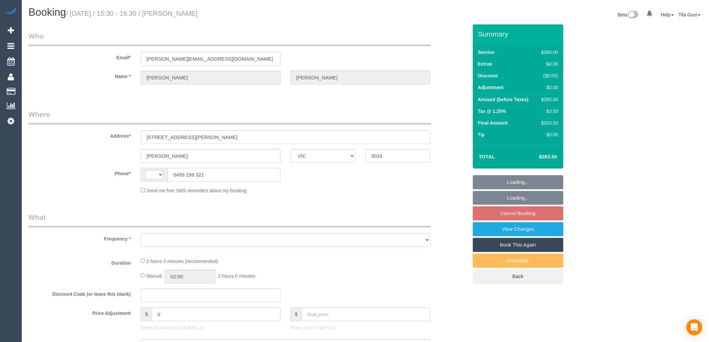
select select "VIC"
select select "string:AU"
select select "object:522"
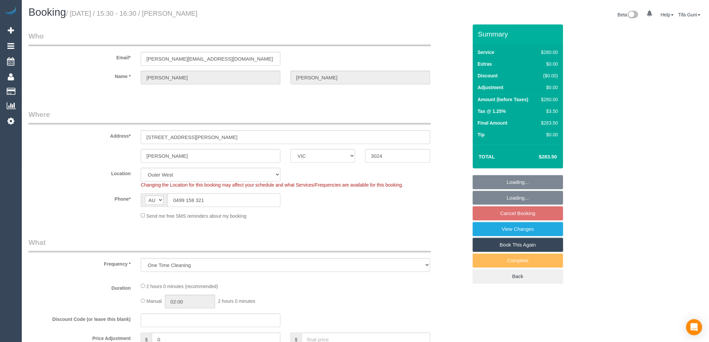
select select "string:stripe-pm_1PPz7T2GScqysDRVxBaPXfPv"
select select "2"
select select "number:27"
select select "number:14"
select select "number:19"
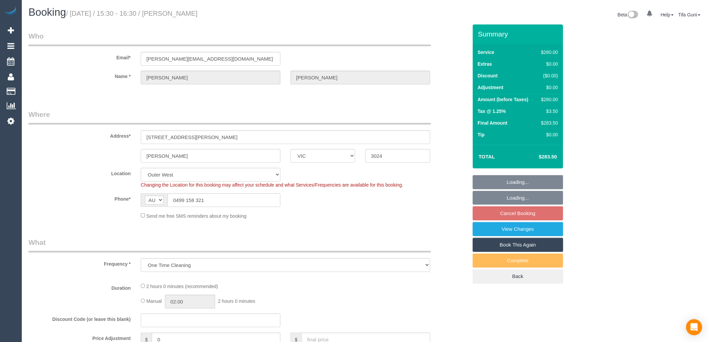
select select "number:25"
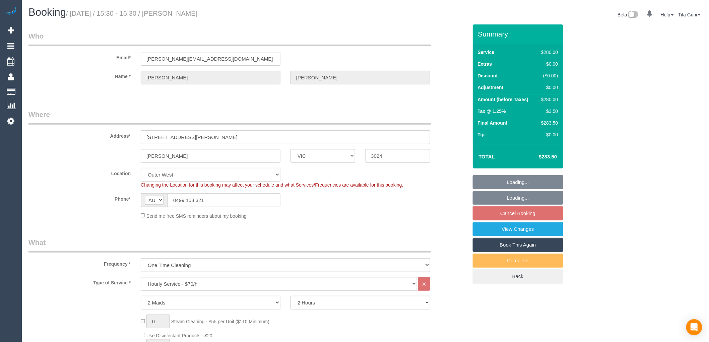
select select "object:839"
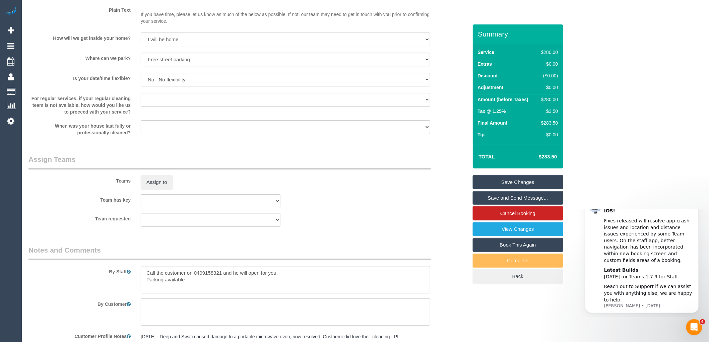
scroll to position [958, 0]
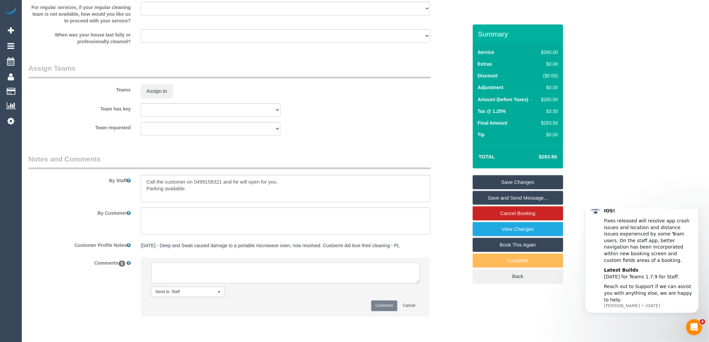
click at [169, 279] on textarea at bounding box center [285, 273] width 269 height 21
type textarea "-"
paste textarea "Flexibility dates: Flexibility times: Notes: Contact via:"
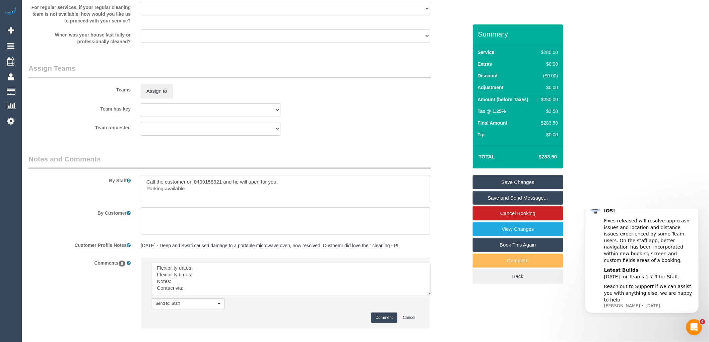
scroll to position [0, 0]
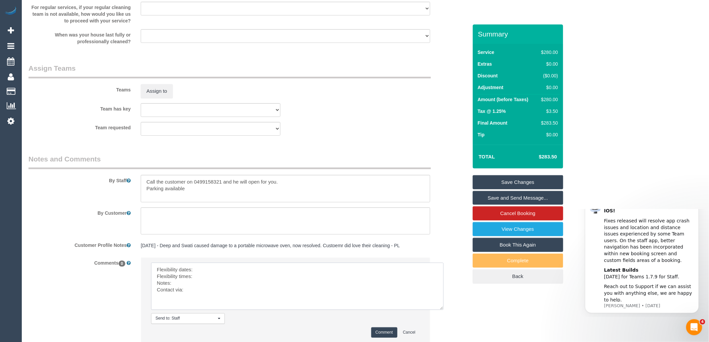
drag, startPoint x: 416, startPoint y: 285, endPoint x: 440, endPoint y: 313, distance: 37.0
click at [440, 310] on textarea at bounding box center [297, 286] width 293 height 47
click at [211, 272] on textarea at bounding box center [297, 287] width 293 height 48
click at [206, 281] on textarea at bounding box center [297, 287] width 293 height 48
click at [191, 286] on textarea at bounding box center [297, 287] width 293 height 48
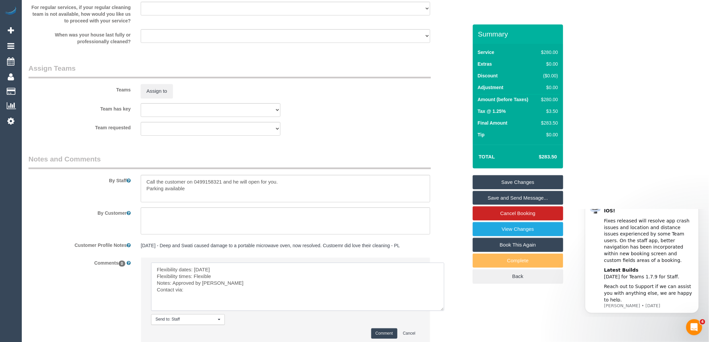
click at [197, 296] on textarea at bounding box center [297, 287] width 293 height 48
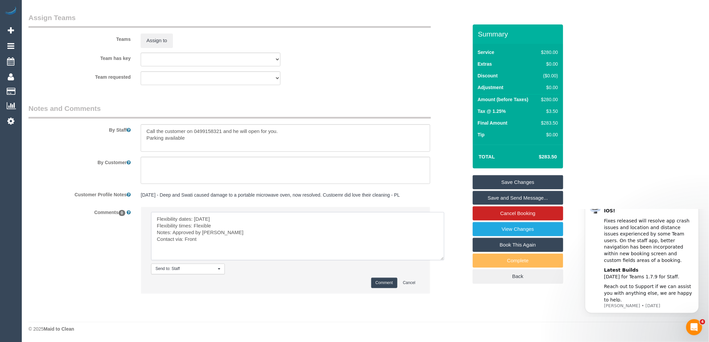
scroll to position [1013, 0]
type textarea "Flexibility dates: [DATE] Flexibility times: Flexible Notes: Approved by [PERSO…"
click at [379, 282] on button "Comment" at bounding box center [384, 283] width 26 height 10
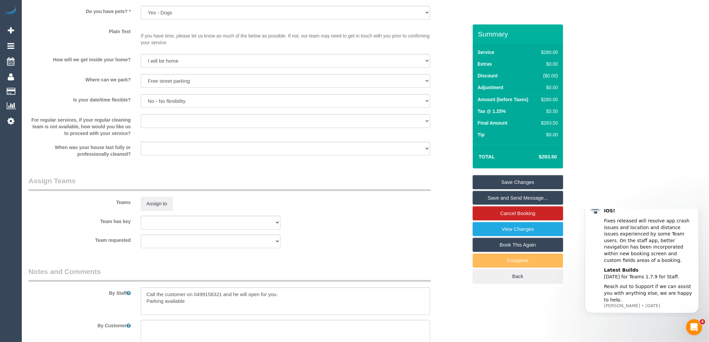
scroll to position [832, 0]
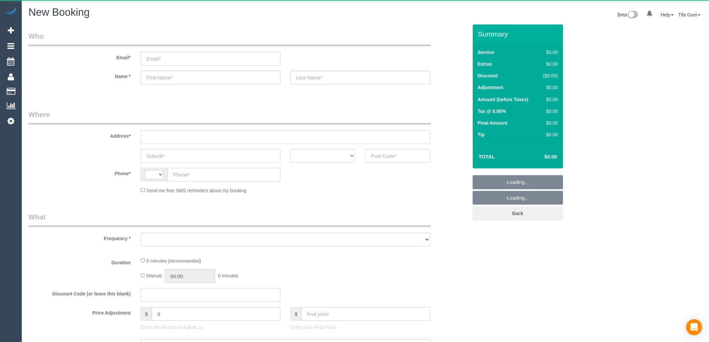
select select "string:AU"
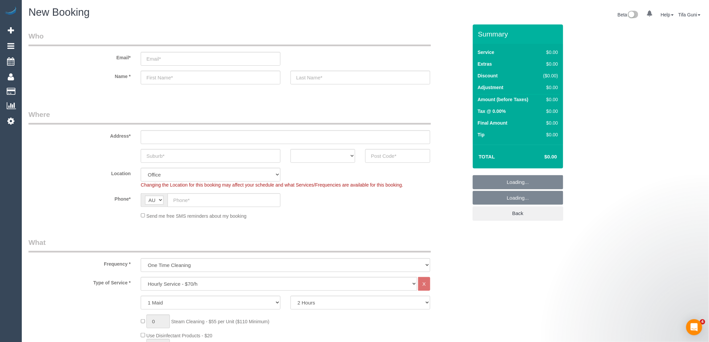
select select "object:813"
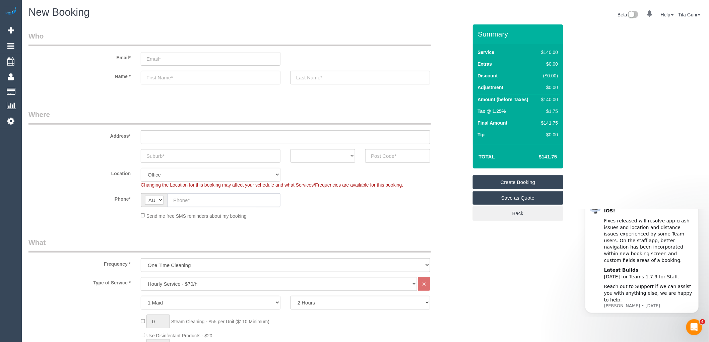
click at [186, 202] on input "text" at bounding box center [224, 200] width 113 height 14
paste input "61 426 744 408"
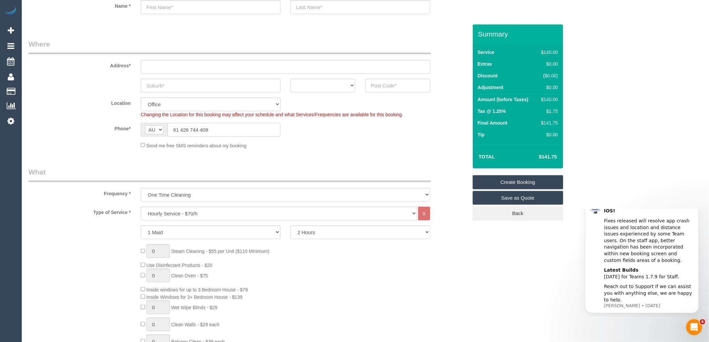
scroll to position [74, 0]
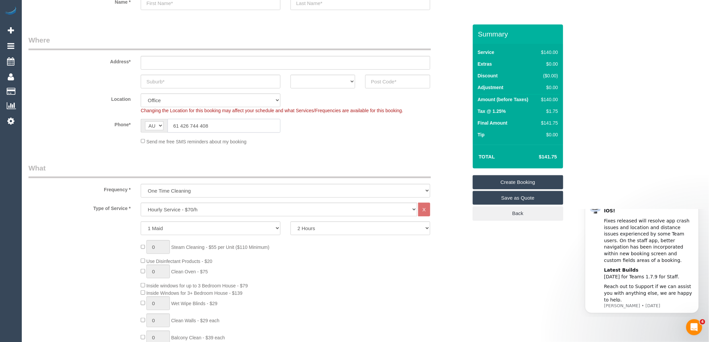
drag, startPoint x: 178, startPoint y: 124, endPoint x: 161, endPoint y: 121, distance: 17.0
click at [161, 122] on div "AF AL DZ AD AO AI AQ AG AR AM AW AU AT AZ BS BH BD BB BY BE BZ BJ BM BT BO BA B…" at bounding box center [211, 126] width 140 height 14
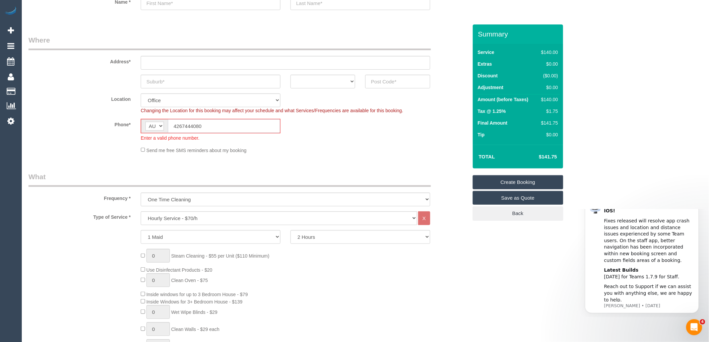
click at [174, 128] on input "4267444080" at bounding box center [224, 126] width 112 height 14
type input "04267444080"
click at [177, 215] on select "Hourly Service - $70/h Hourly Service - $65/h Hourly Service - $60/h Hourly Ser…" at bounding box center [279, 218] width 276 height 14
select select "213"
click at [141, 212] on select "Hourly Service - $70/h Hourly Service - $65/h Hourly Service - $60/h Hourly Ser…" at bounding box center [279, 218] width 276 height 14
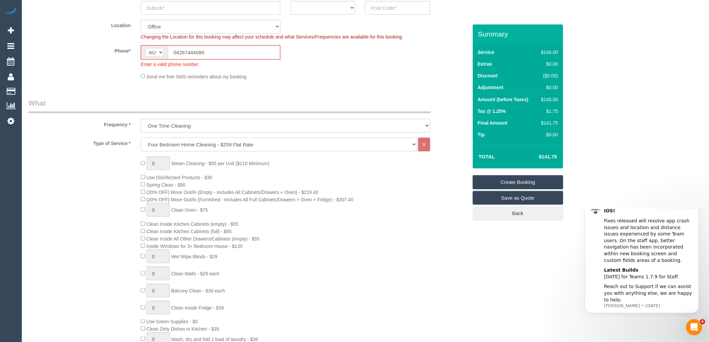
scroll to position [149, 0]
drag, startPoint x: 213, startPoint y: 51, endPoint x: 126, endPoint y: 52, distance: 87.1
click at [126, 52] on div "Phone* AF AL DZ AD AO AI AQ AG AR AM AW AU AT AZ BS BH BD BB BY BE BZ BJ BM BT …" at bounding box center [247, 56] width 449 height 22
type input "1"
click at [158, 163] on input "1" at bounding box center [157, 163] width 23 height 14
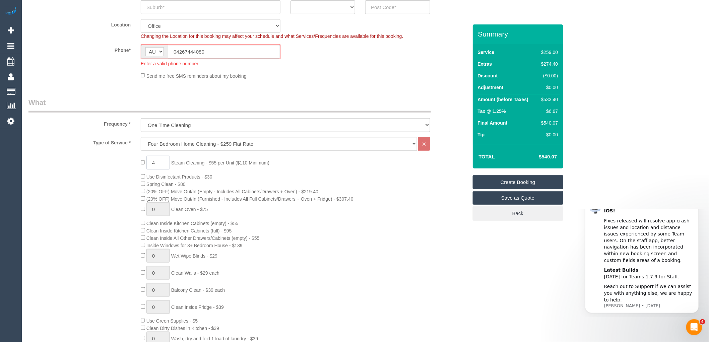
type input "4"
click at [292, 176] on div "4 Steam Cleaning - $55 per Unit ($110 Minimum) Use Disinfectant Products - $30 …" at bounding box center [304, 273] width 337 height 235
drag, startPoint x: 221, startPoint y: 51, endPoint x: 132, endPoint y: 43, distance: 89.2
click at [133, 43] on sui-booking-location "Location Office City East (North) East (South) Inner East Inner North (East) In…" at bounding box center [247, 49] width 439 height 60
paste input "61 426 744 408"
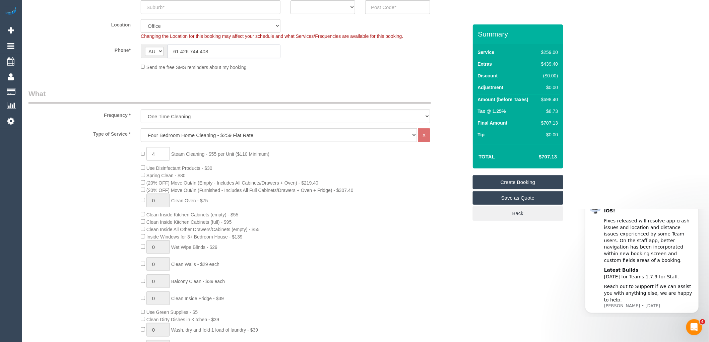
type input "61 426 744 408"
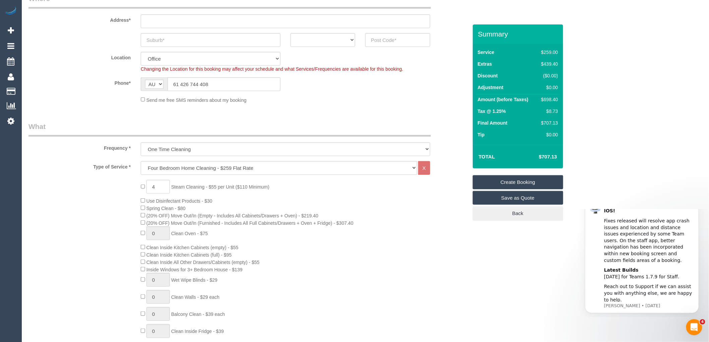
scroll to position [74, 0]
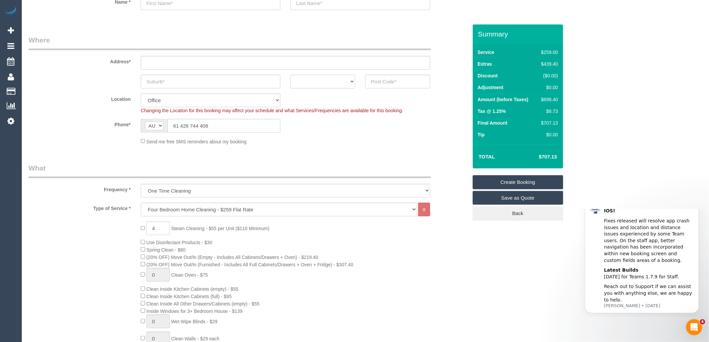
click at [341, 79] on select "ACT [GEOGRAPHIC_DATA] NT [GEOGRAPHIC_DATA] SA TAS [GEOGRAPHIC_DATA] [GEOGRAPHIC…" at bounding box center [323, 82] width 65 height 14
select select "VIC"
click at [291, 75] on select "ACT [GEOGRAPHIC_DATA] NT [GEOGRAPHIC_DATA] SA TAS [GEOGRAPHIC_DATA] [GEOGRAPHIC…" at bounding box center [323, 82] width 65 height 14
click at [221, 82] on input "text" at bounding box center [211, 82] width 140 height 14
type input "Mount Duneed"
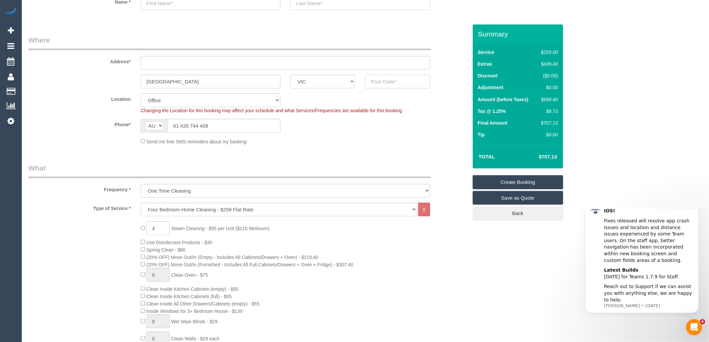
click at [386, 84] on input "text" at bounding box center [397, 82] width 65 height 14
type input "3217"
click at [179, 67] on input "text" at bounding box center [286, 63] width 290 height 14
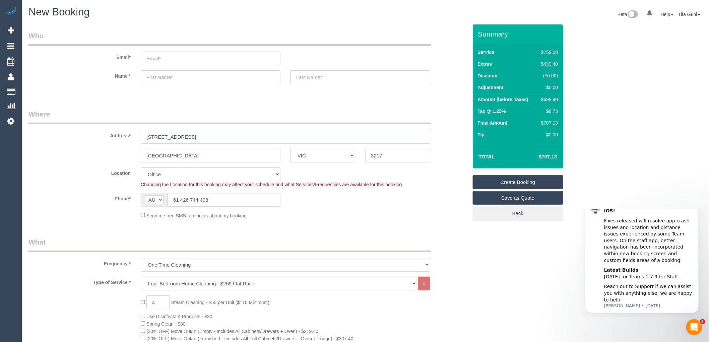
scroll to position [0, 0]
type input "6 Runway street"
click at [173, 74] on input "text" at bounding box center [211, 78] width 140 height 14
select select "124"
select select "object:2189"
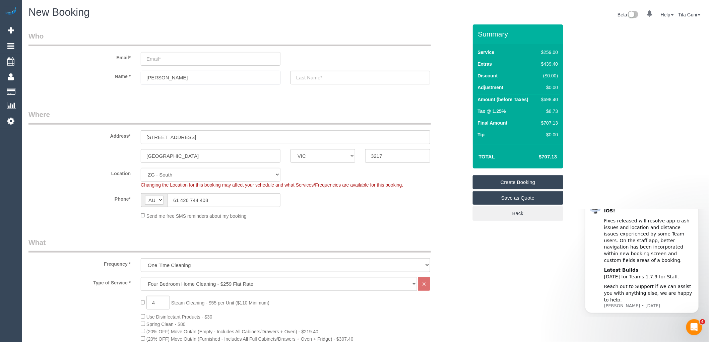
type input "Dani"
click at [323, 79] on input "text" at bounding box center [361, 78] width 140 height 14
type input "Parker"
click at [161, 60] on input "email" at bounding box center [211, 59] width 140 height 14
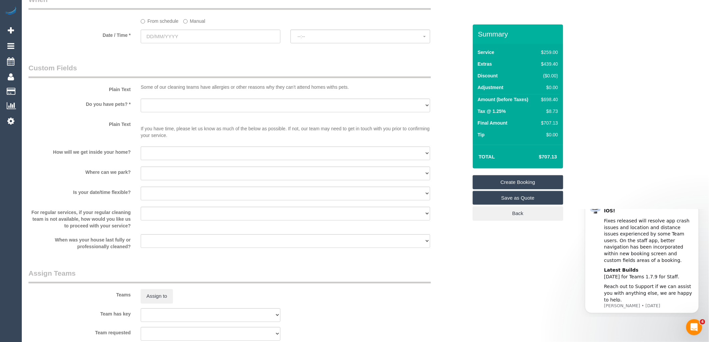
scroll to position [782, 0]
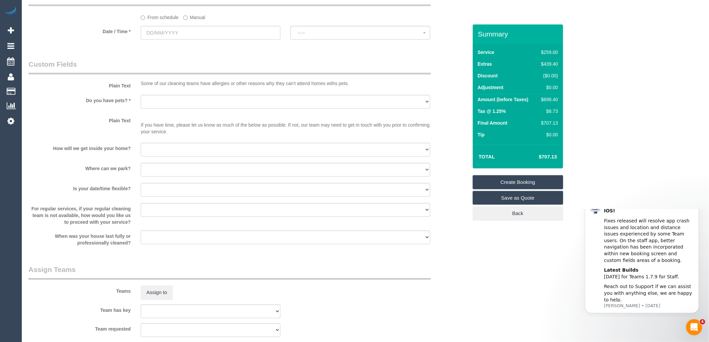
type input "Dparker@geelongcity.vic.gov.au"
click at [204, 108] on select "Yes - Cats Yes - Dogs No pets Yes - Dogs and Cats Yes - Other" at bounding box center [286, 102] width 290 height 14
click at [141, 102] on select "Yes - Cats Yes - Dogs No pets Yes - Dogs and Cats Yes - Other" at bounding box center [286, 102] width 290 height 14
click at [173, 106] on select "Yes - Cats Yes - Dogs No pets Yes - Dogs and Cats Yes - Other" at bounding box center [286, 102] width 290 height 14
select select "number:28"
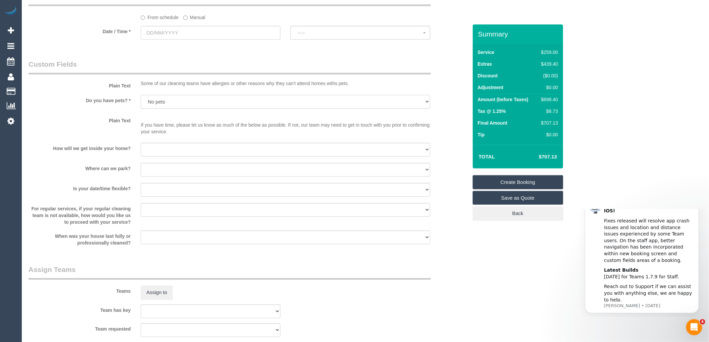
click at [141, 102] on select "Yes - Cats Yes - Dogs No pets Yes - Dogs and Cats Yes - Other" at bounding box center [286, 102] width 290 height 14
click at [154, 156] on select "I will be home Key will be left (please provide details below) Lock box/Access …" at bounding box center [286, 150] width 290 height 14
select select "number:14"
click at [141, 150] on select "I will be home Key will be left (please provide details below) Lock box/Access …" at bounding box center [286, 150] width 290 height 14
click at [162, 176] on select "I will provide parking on-site Free street parking Paid street parking (cost wi…" at bounding box center [286, 170] width 290 height 14
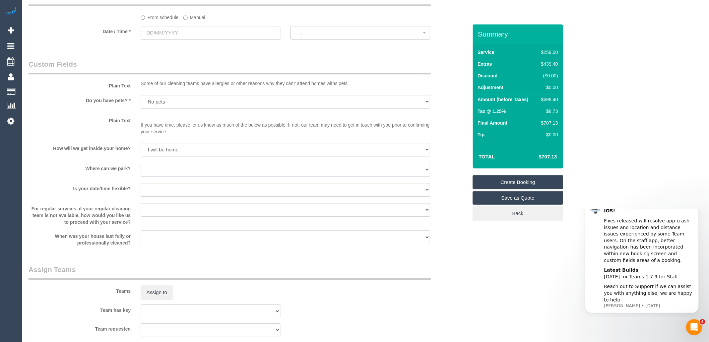
select select "number:19"
click at [141, 171] on select "I will provide parking on-site Free street parking Paid street parking (cost wi…" at bounding box center [286, 170] width 290 height 14
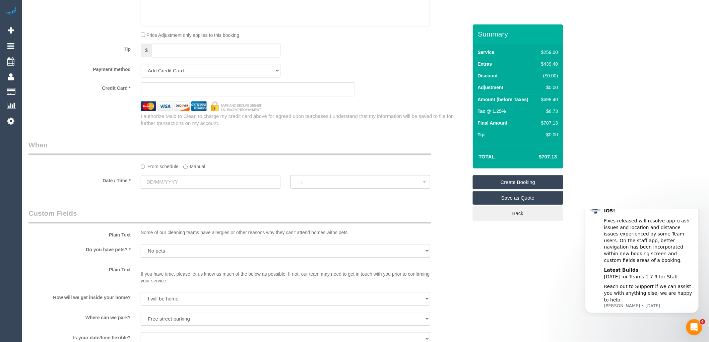
scroll to position [595, 0]
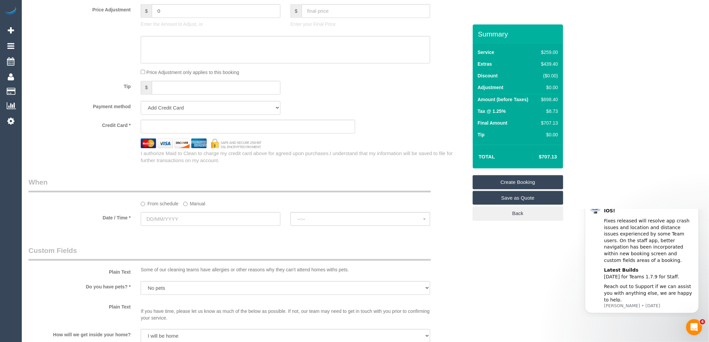
click at [180, 129] on sui-stripe-card at bounding box center [248, 127] width 214 height 14
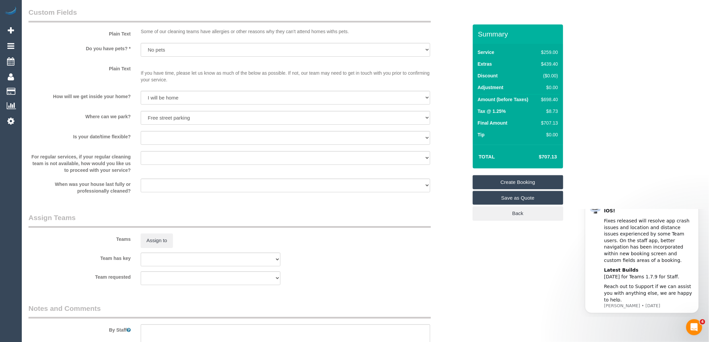
scroll to position [925, 0]
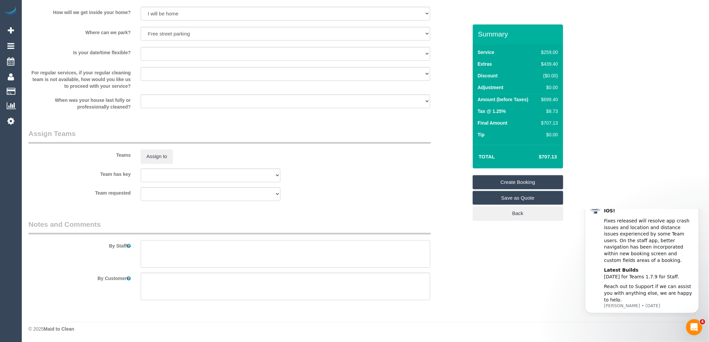
click at [162, 245] on textarea at bounding box center [286, 253] width 290 height 27
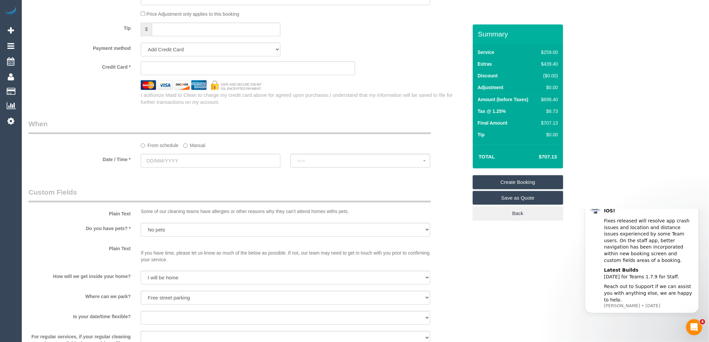
scroll to position [664, 0]
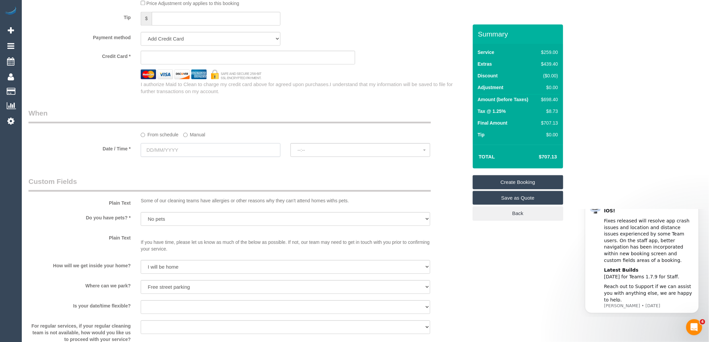
click at [179, 157] on input "text" at bounding box center [211, 150] width 140 height 14
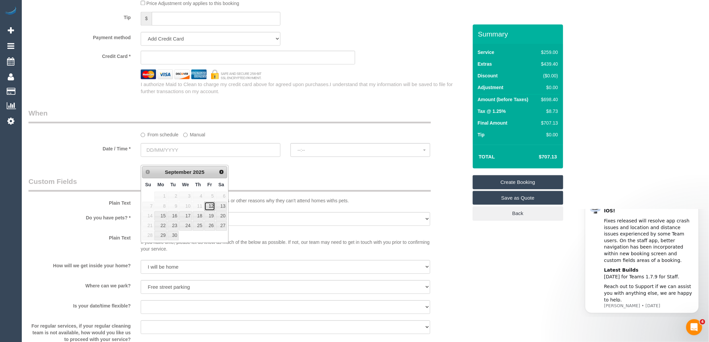
click at [211, 204] on link "12" at bounding box center [209, 206] width 11 height 9
type input "12/09/2025"
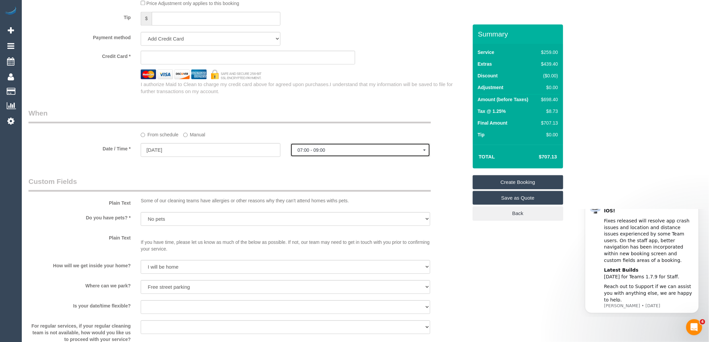
click at [327, 153] on span "07:00 - 09:00" at bounding box center [361, 149] width 126 height 5
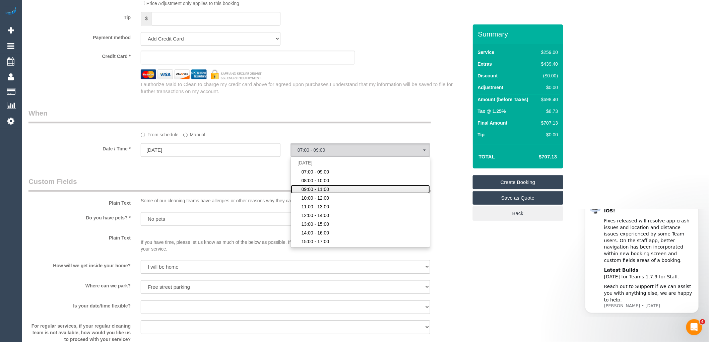
click at [315, 193] on span "09:00 - 11:00" at bounding box center [316, 189] width 28 height 7
select select "spot3"
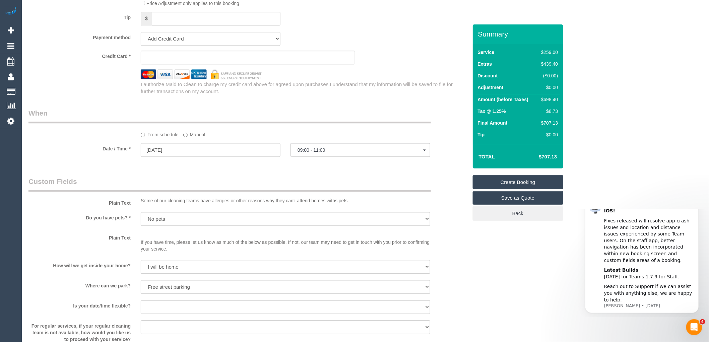
click at [362, 95] on div "I authorize Maid to Clean to charge my credit card above for agreed upon purcha…" at bounding box center [304, 88] width 337 height 14
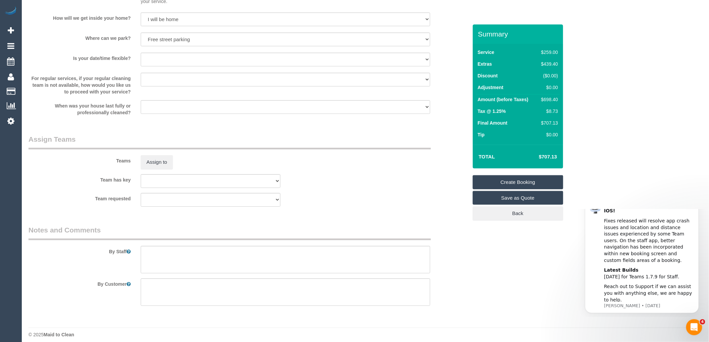
scroll to position [925, 0]
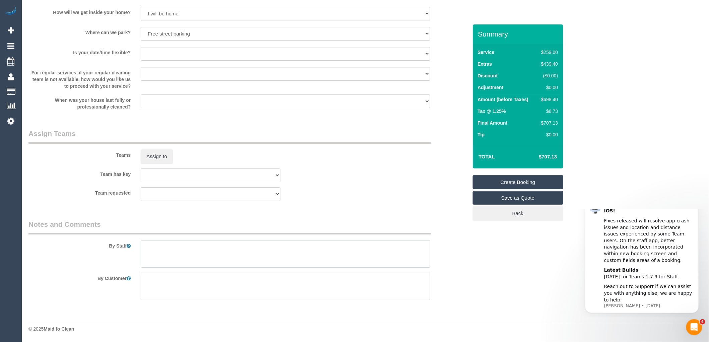
click at [160, 250] on textarea at bounding box center [286, 253] width 290 height 27
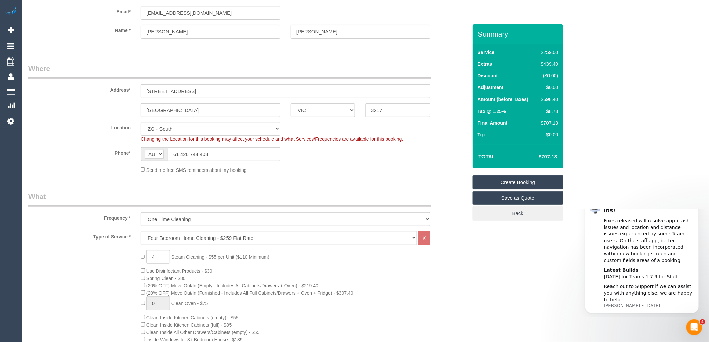
scroll to position [0, 0]
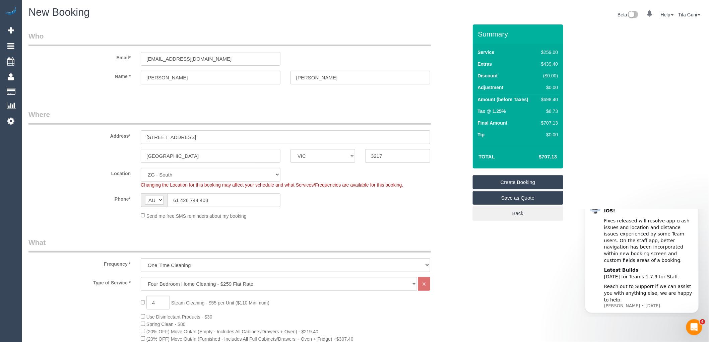
drag, startPoint x: 196, startPoint y: 155, endPoint x: 130, endPoint y: 155, distance: 66.3
click at [130, 155] on div "Mount Duneed ACT NSW NT QLD SA TAS VIC WA 3217" at bounding box center [247, 156] width 449 height 14
click at [196, 139] on input "6 Runway street" at bounding box center [286, 137] width 290 height 14
drag, startPoint x: 230, startPoint y: 60, endPoint x: 101, endPoint y: 62, distance: 129.0
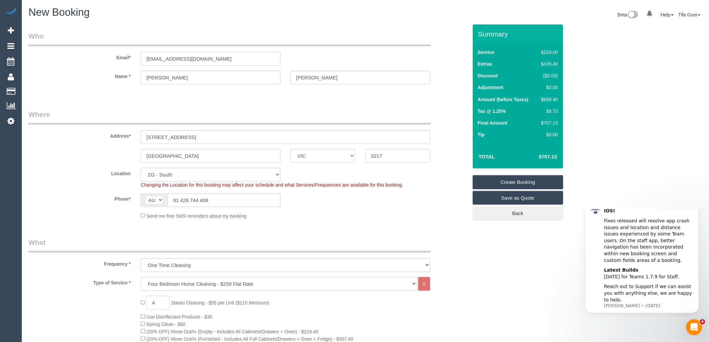
click at [101, 62] on div "Email* Dparker@geelongcity.vic.gov.au" at bounding box center [247, 48] width 449 height 35
click at [200, 78] on input "Dani" at bounding box center [211, 78] width 140 height 14
drag, startPoint x: 226, startPoint y: 58, endPoint x: 115, endPoint y: 62, distance: 110.3
click at [115, 62] on div "Email* Dparker@geelongcity.vic.gov.au" at bounding box center [247, 48] width 449 height 35
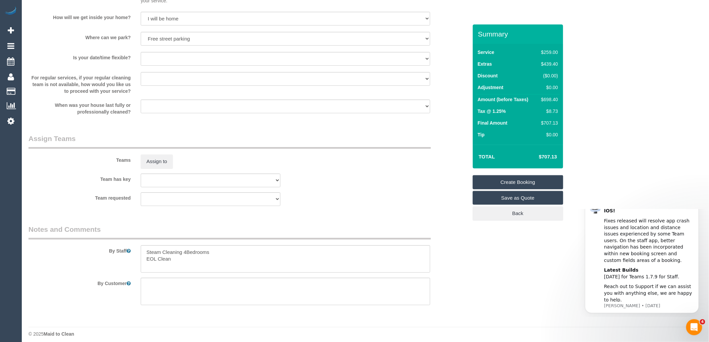
scroll to position [925, 0]
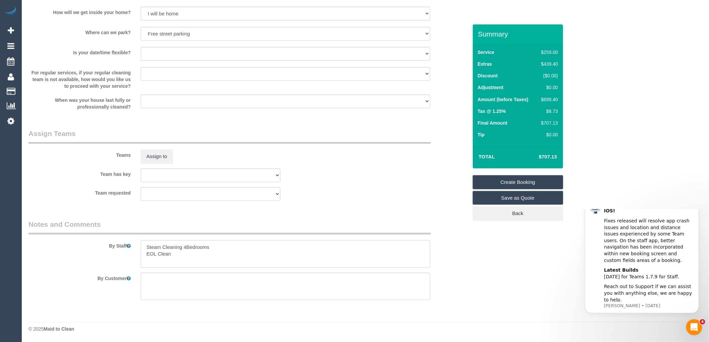
click at [182, 256] on textarea at bounding box center [286, 253] width 290 height 27
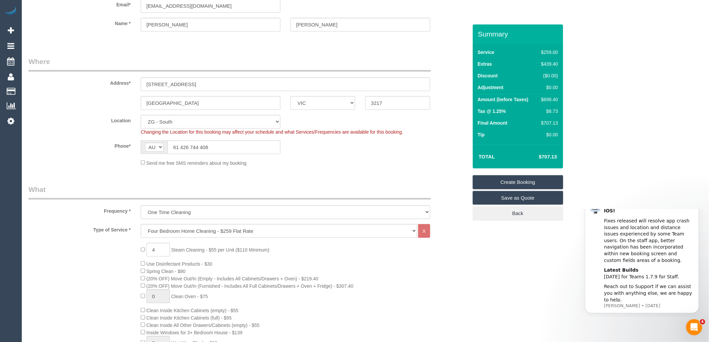
scroll to position [0, 0]
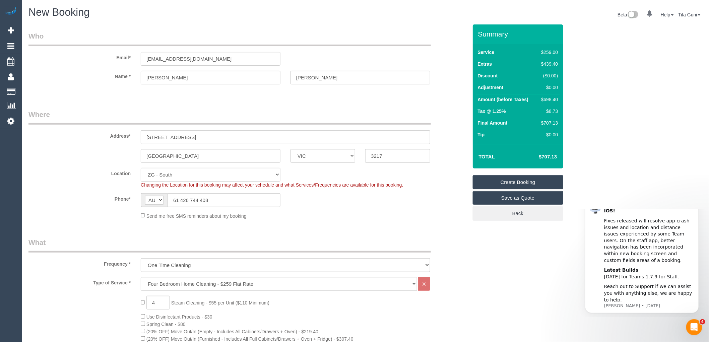
type textarea "Steam Cleaning 4Bedrooms EOL Clean Customer will open for you"
drag, startPoint x: 221, startPoint y: 54, endPoint x: 98, endPoint y: 54, distance: 123.3
click at [98, 54] on div "Email* Dparker@geelongcity.vic.gov.au" at bounding box center [247, 48] width 449 height 35
click at [521, 183] on link "Create Booking" at bounding box center [518, 182] width 90 height 14
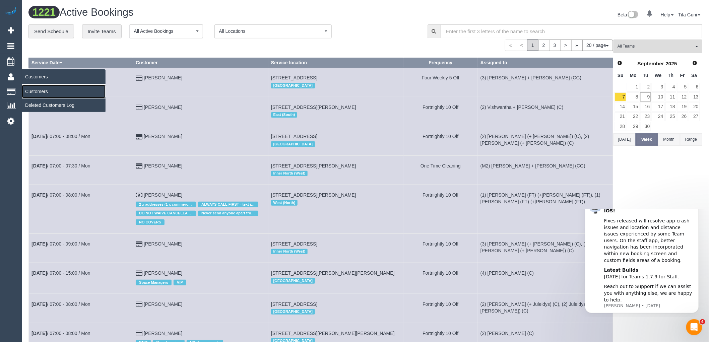
click at [38, 93] on link "Customers" at bounding box center [64, 91] width 84 height 13
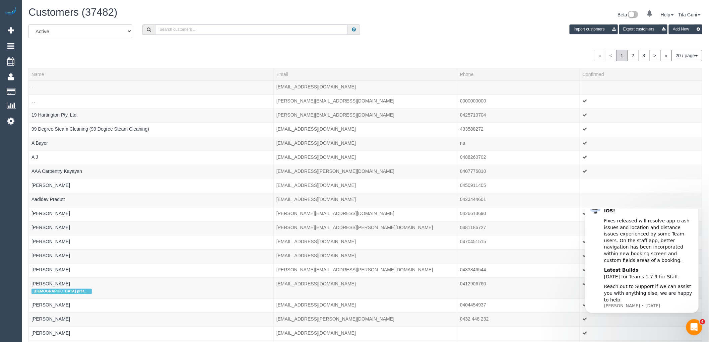
click at [187, 29] on input "text" at bounding box center [251, 29] width 193 height 10
paste input "Dparker@geelongcity.vic.gov.au"
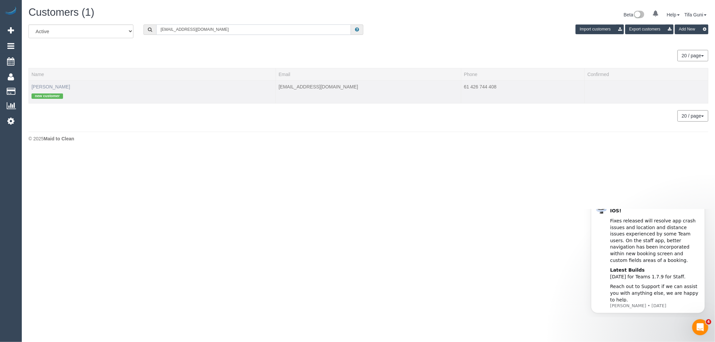
type input "Dparker@geelongcity.vic.gov.au"
click at [45, 86] on link "Dani Parker" at bounding box center [50, 86] width 39 height 5
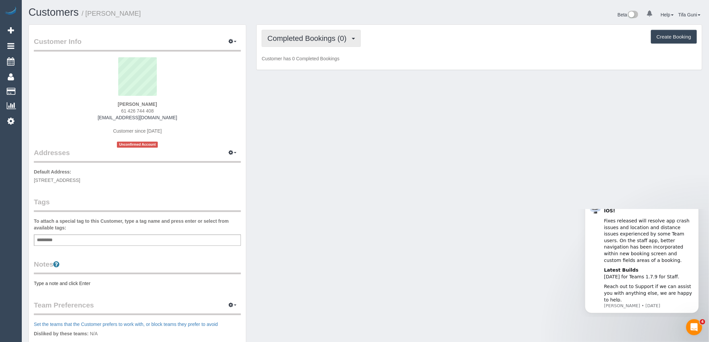
click at [315, 37] on span "Completed Bookings (0)" at bounding box center [308, 38] width 82 height 8
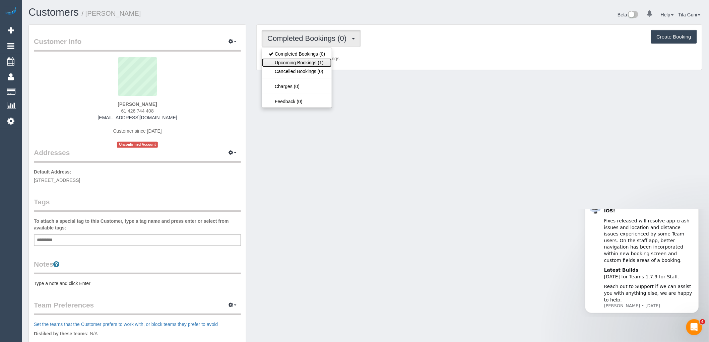
click at [301, 59] on link "Upcoming Bookings (1)" at bounding box center [297, 62] width 70 height 9
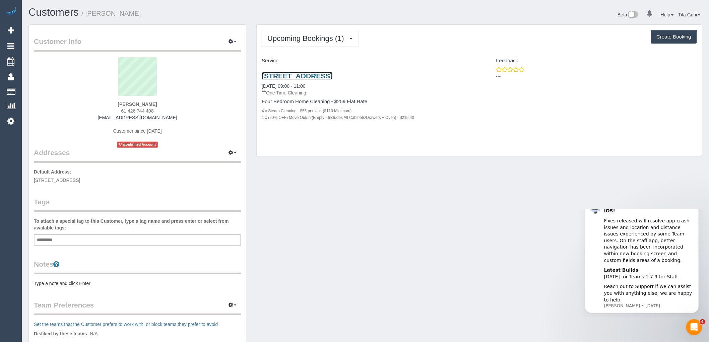
click at [325, 75] on link "6 Runway Street, Mount Duneed, VIC 3217" at bounding box center [297, 76] width 71 height 8
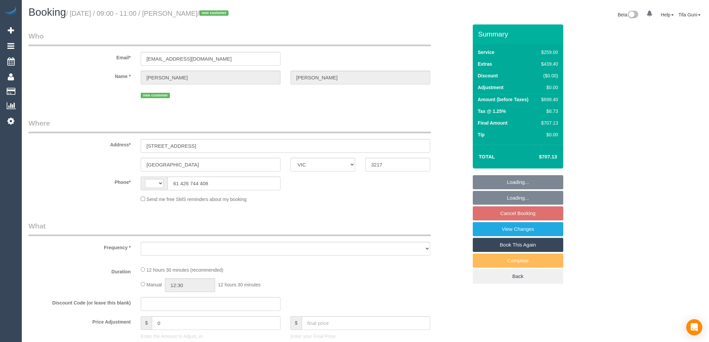
select select "VIC"
select select "string:AU"
select select "object:531"
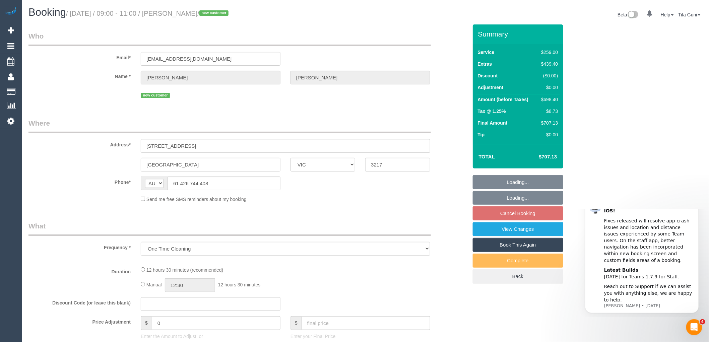
select select "string:stripe-pm_1S5KxW2GScqysDRVQAgc8jod"
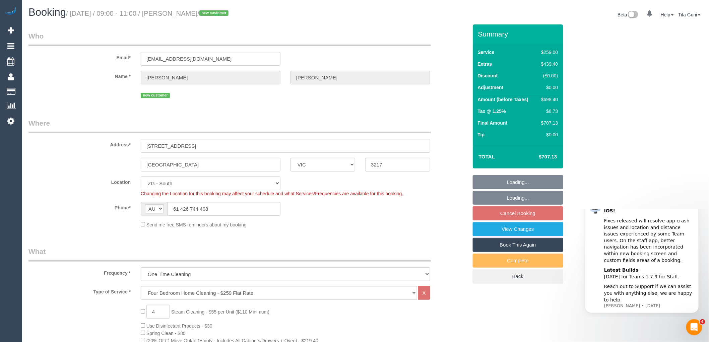
select select "spot1"
select select "number:28"
select select "number:14"
select select "number:19"
select select "object:841"
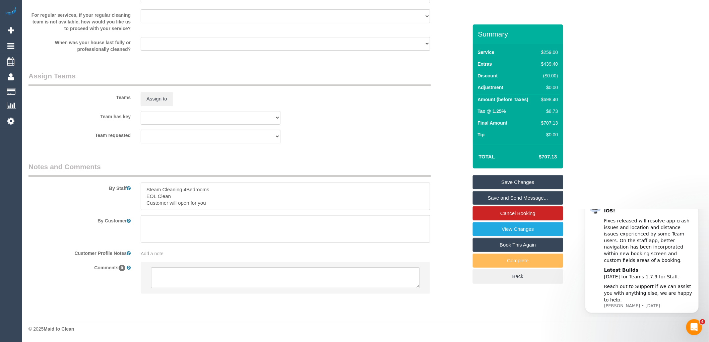
scroll to position [948, 0]
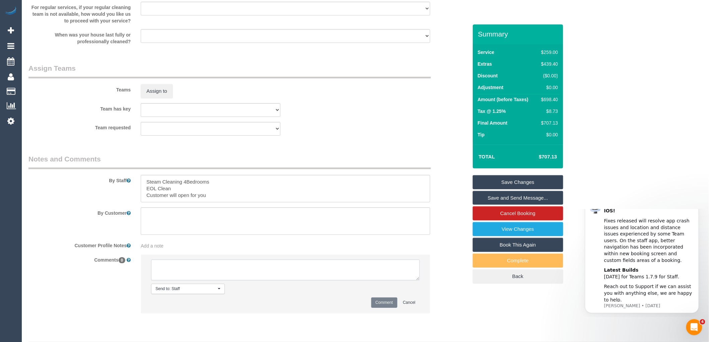
click at [183, 274] on textarea at bounding box center [285, 270] width 269 height 21
type textarea "0"
type textarea "-"
paste textarea "Flexibility dates: Flexibility times: Notes: Contact via:"
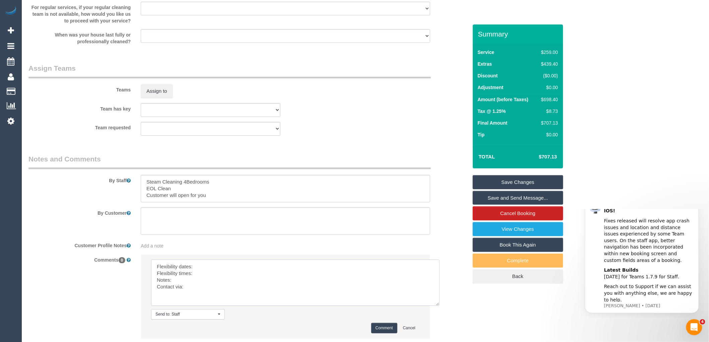
drag, startPoint x: 417, startPoint y: 286, endPoint x: 438, endPoint y: 315, distance: 36.1
click at [438, 306] on textarea at bounding box center [295, 283] width 289 height 46
click at [204, 274] on textarea at bounding box center [296, 284] width 290 height 49
click at [203, 281] on textarea at bounding box center [296, 284] width 290 height 49
click at [182, 288] on textarea at bounding box center [296, 284] width 290 height 49
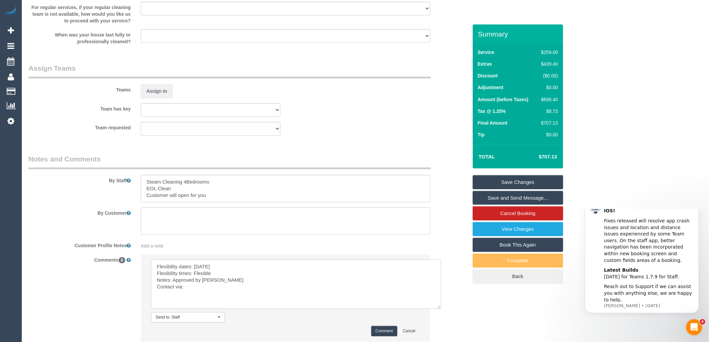
click at [201, 294] on textarea at bounding box center [296, 284] width 290 height 49
click at [229, 289] on textarea at bounding box center [296, 284] width 290 height 49
type textarea "Flexibility dates: [DATE] Flexibility times: Flexible Notes: Approved by [PERSO…"
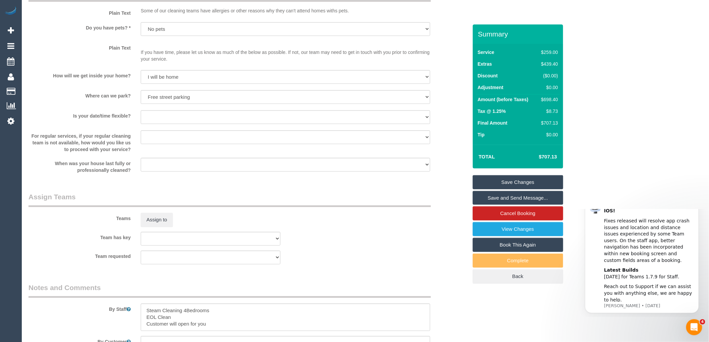
scroll to position [1004, 0]
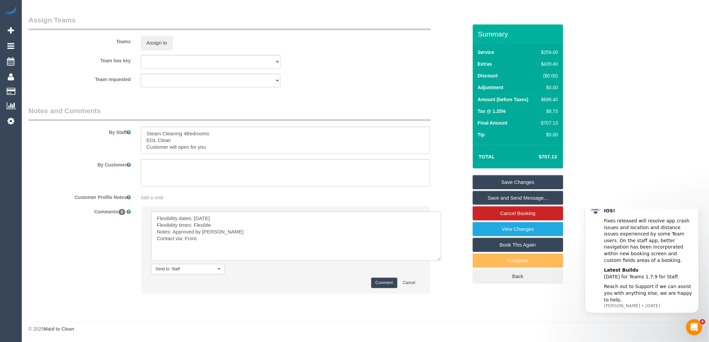
click at [379, 282] on button "Comment" at bounding box center [384, 283] width 26 height 10
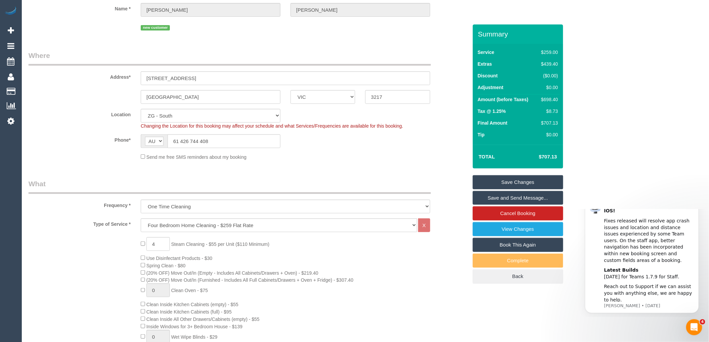
scroll to position [0, 0]
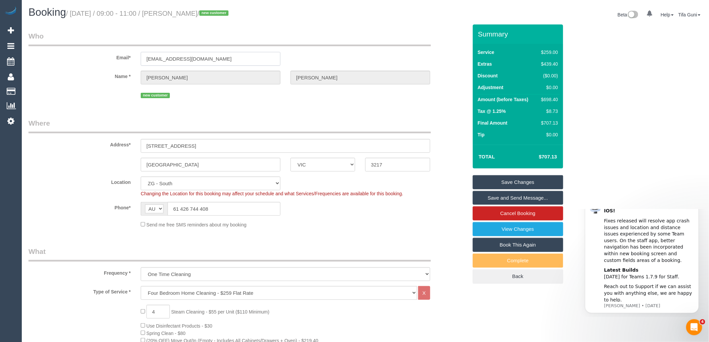
drag, startPoint x: 186, startPoint y: 59, endPoint x: 136, endPoint y: 61, distance: 50.3
click at [136, 61] on div "[EMAIL_ADDRESS][DOMAIN_NAME]" at bounding box center [211, 59] width 150 height 14
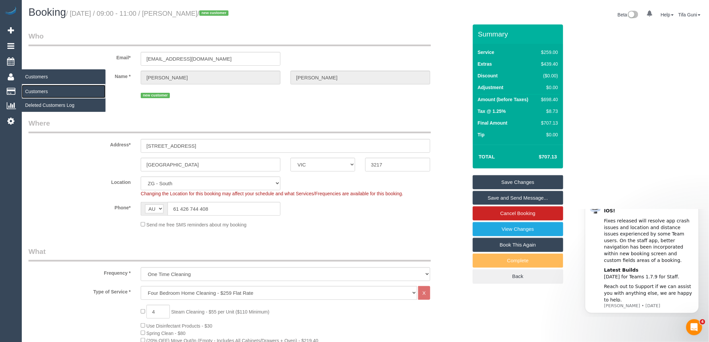
click at [31, 92] on link "Customers" at bounding box center [64, 91] width 84 height 13
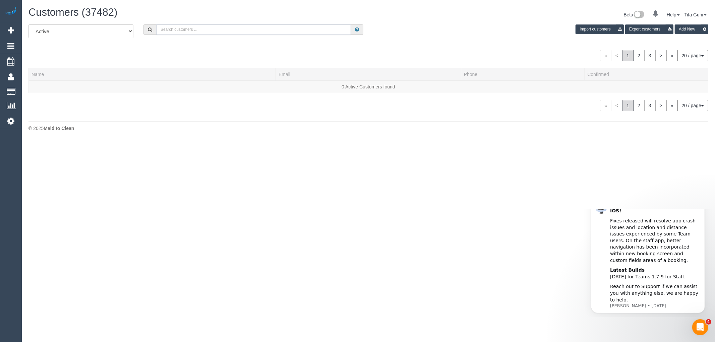
click at [166, 29] on input "text" at bounding box center [253, 29] width 195 height 10
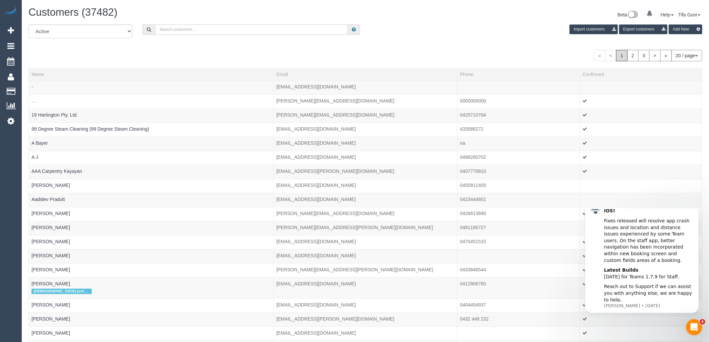
paste input "[EMAIL_ADDRESS][DOMAIN_NAME]"
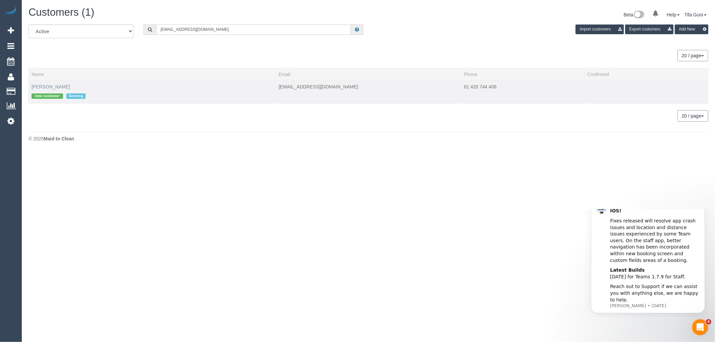
type input "[EMAIL_ADDRESS][DOMAIN_NAME]"
click at [45, 85] on link "[PERSON_NAME]" at bounding box center [50, 86] width 39 height 5
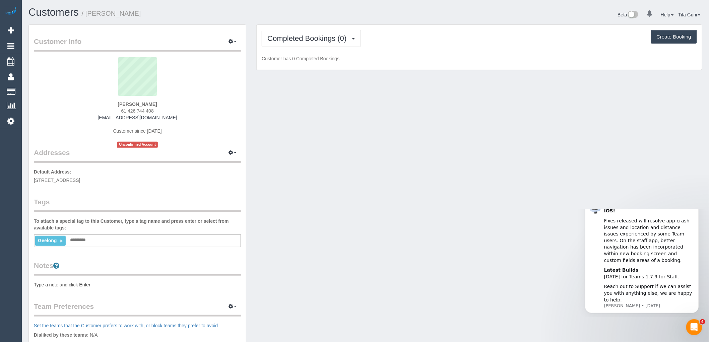
click at [51, 206] on legend "Tags" at bounding box center [137, 204] width 207 height 15
click at [59, 201] on legend "Tags" at bounding box center [137, 204] width 207 height 15
click at [76, 242] on input "text" at bounding box center [79, 240] width 23 height 9
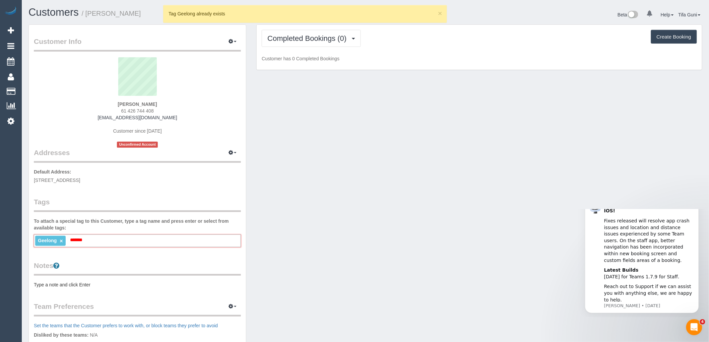
click at [87, 266] on legend "Notes" at bounding box center [137, 268] width 207 height 15
drag, startPoint x: 95, startPoint y: 240, endPoint x: 75, endPoint y: 242, distance: 20.5
click at [75, 242] on div "Geelong × ******* [GEOGRAPHIC_DATA]" at bounding box center [137, 241] width 207 height 13
click at [94, 239] on div "Geelong × ******* [GEOGRAPHIC_DATA]" at bounding box center [137, 241] width 207 height 13
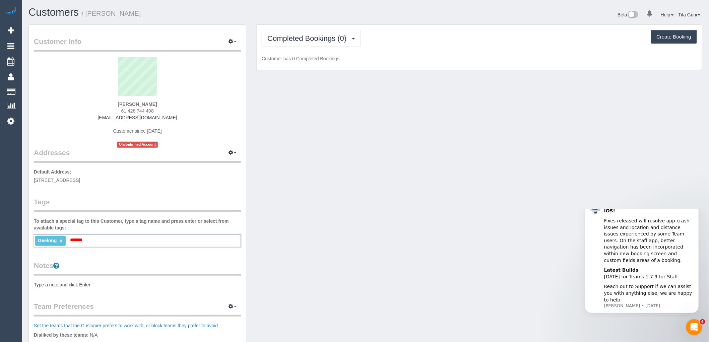
drag, startPoint x: 94, startPoint y: 239, endPoint x: 87, endPoint y: 240, distance: 6.8
click at [87, 240] on div "Geelong × ******* [GEOGRAPHIC_DATA]" at bounding box center [137, 241] width 207 height 13
click at [94, 240] on div "Geelong × ******* [GEOGRAPHIC_DATA]" at bounding box center [137, 241] width 207 height 13
type input "*"
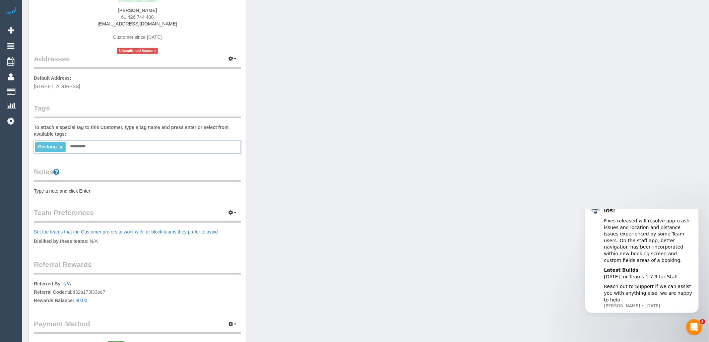
scroll to position [112, 0]
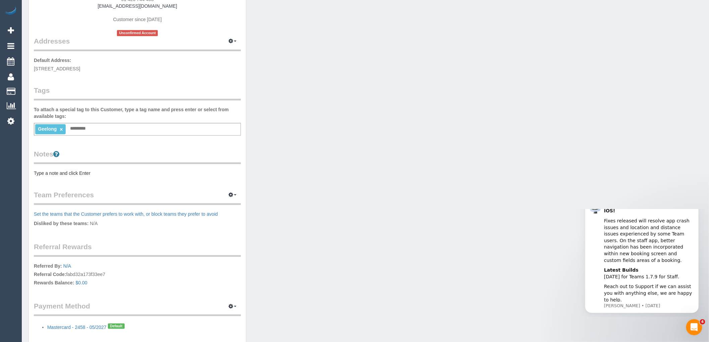
click at [69, 195] on legend "Team Preferences Manage Preferences" at bounding box center [137, 197] width 207 height 15
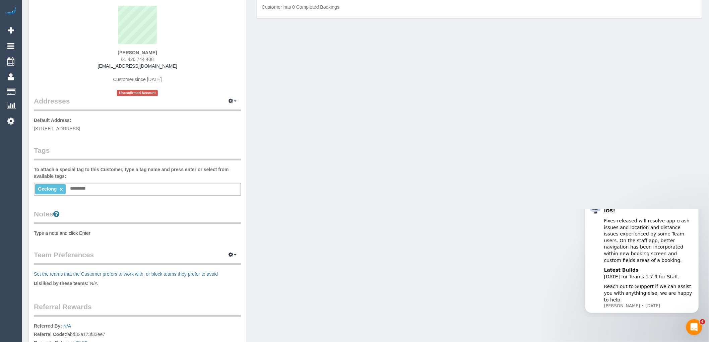
scroll to position [0, 0]
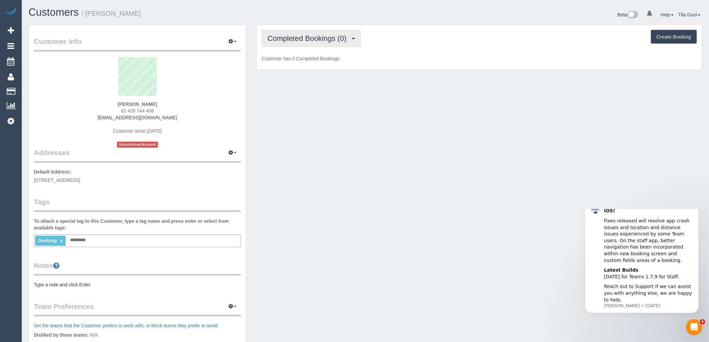
click at [329, 37] on span "Completed Bookings (0)" at bounding box center [308, 38] width 82 height 8
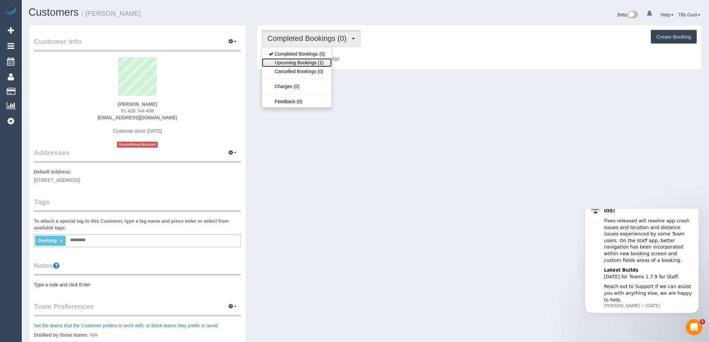
click at [319, 62] on link "Upcoming Bookings (1)" at bounding box center [297, 62] width 70 height 9
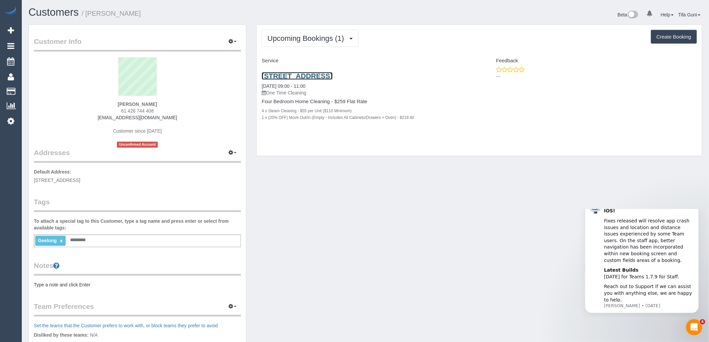
click at [332, 74] on link "[STREET_ADDRESS]" at bounding box center [297, 76] width 71 height 8
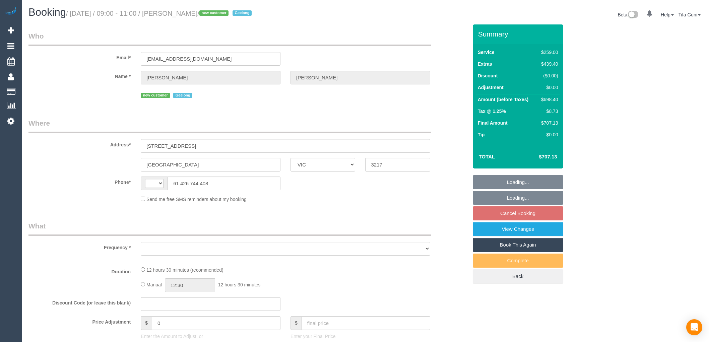
select select "VIC"
select select "string:AU"
select select "object:556"
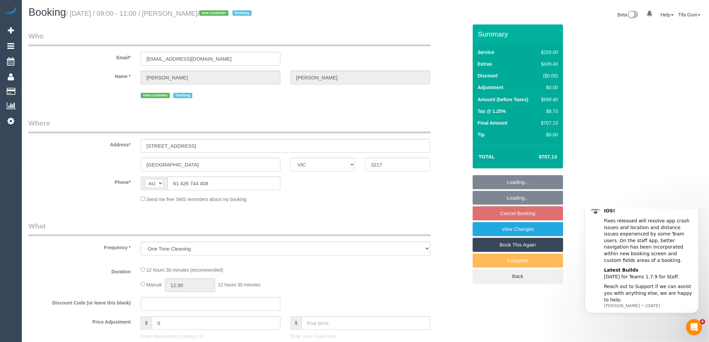
select select "string:stripe-pm_1S5KxW2GScqysDRVQAgc8jod"
select select "spot1"
select select "number:28"
select select "number:14"
select select "number:19"
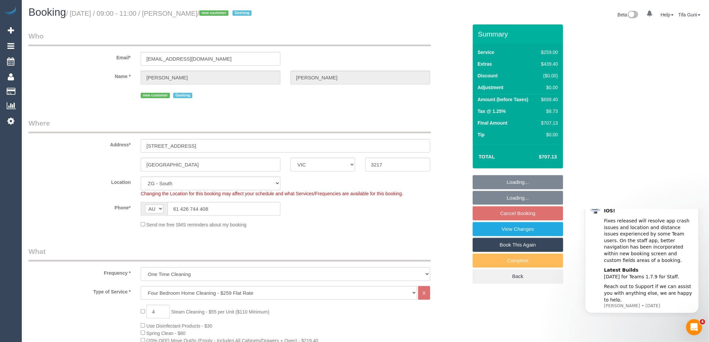
select select "object:866"
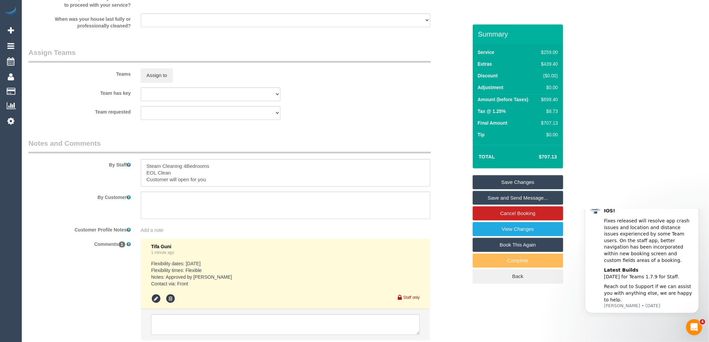
scroll to position [1018, 0]
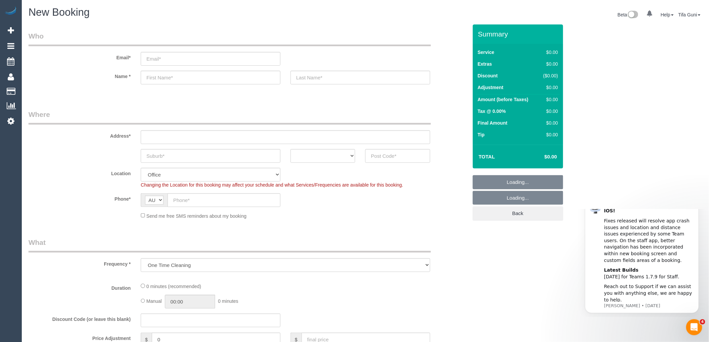
select select "object:813"
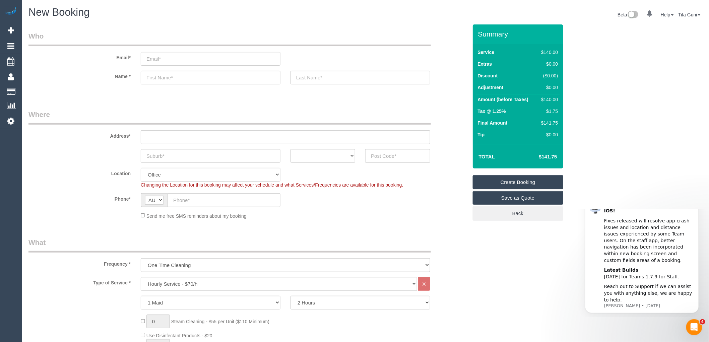
scroll to position [37, 0]
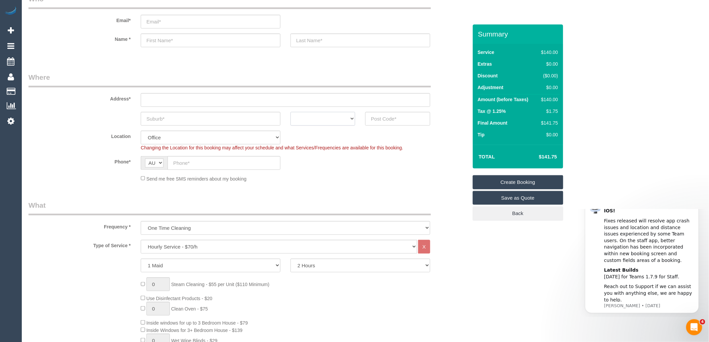
click at [335, 118] on select "ACT [GEOGRAPHIC_DATA] NT [GEOGRAPHIC_DATA] SA TAS [GEOGRAPHIC_DATA] [GEOGRAPHIC…" at bounding box center [323, 119] width 65 height 14
select select "VIC"
click at [291, 112] on select "ACT [GEOGRAPHIC_DATA] NT [GEOGRAPHIC_DATA] SA TAS [GEOGRAPHIC_DATA] [GEOGRAPHIC…" at bounding box center [323, 119] width 65 height 14
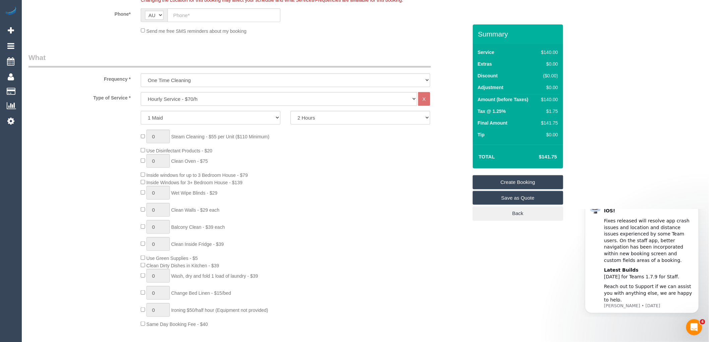
scroll to position [186, 0]
click at [179, 100] on select "Hourly Service - $70/h Hourly Service - $65/h Hourly Service - $60/h Hourly Ser…" at bounding box center [279, 98] width 276 height 14
click at [111, 118] on div "1 Maid 2 Maids 2 Hours 2.5 Hours 3 Hours 3.5 Hours 4 Hours 4.5 Hours 5 Hours 5.…" at bounding box center [247, 117] width 449 height 14
click at [205, 96] on select "Hourly Service - $70/h Hourly Service - $65/h Hourly Service - $60/h Hourly Ser…" at bounding box center [279, 98] width 276 height 14
click at [141, 91] on select "Hourly Service - $70/h Hourly Service - $65/h Hourly Service - $60/h Hourly Ser…" at bounding box center [279, 98] width 276 height 14
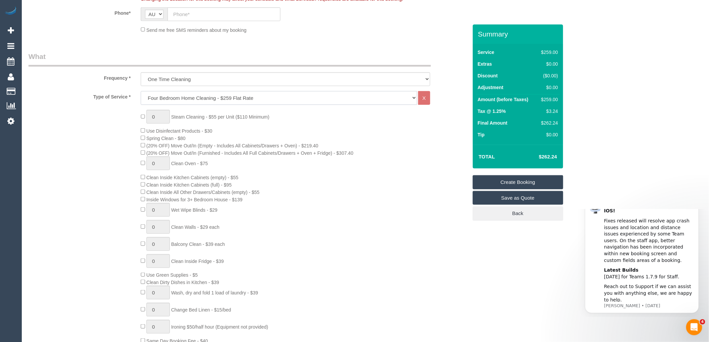
click at [167, 98] on select "Hourly Service - $70/h Hourly Service - $65/h Hourly Service - $60/h Hourly Ser…" at bounding box center [279, 98] width 276 height 14
select select "214"
click at [141, 91] on select "Hourly Service - $70/h Hourly Service - $65/h Hourly Service - $60/h Hourly Ser…" at bounding box center [279, 98] width 276 height 14
type input "1"
click at [162, 117] on input "1" at bounding box center [157, 117] width 23 height 14
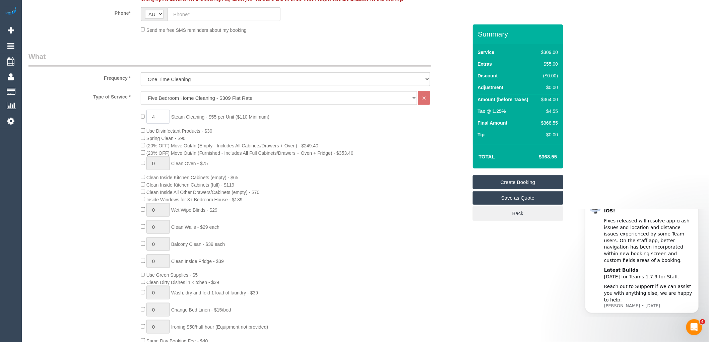
type input "4"
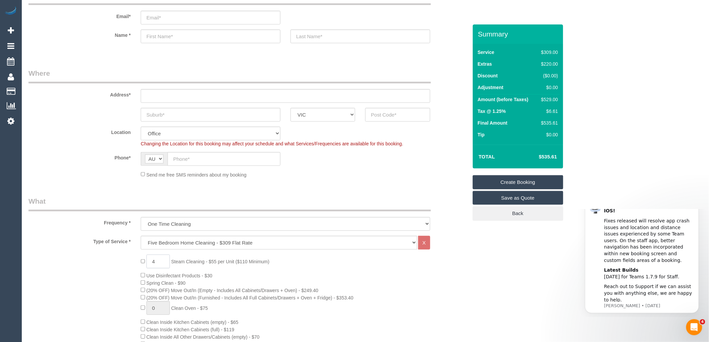
scroll to position [0, 0]
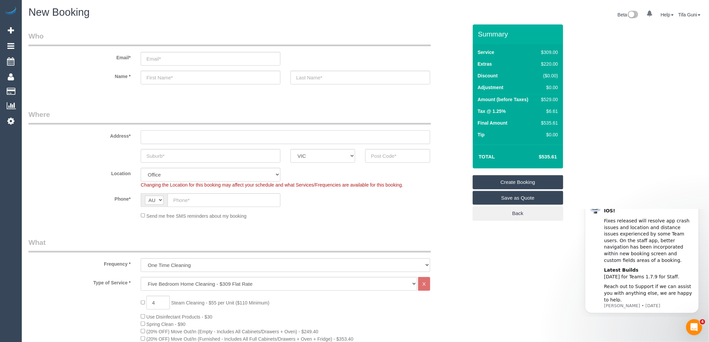
click at [148, 139] on input "text" at bounding box center [286, 137] width 290 height 14
click at [386, 155] on input "text" at bounding box center [397, 156] width 65 height 14
type input "3030"
click at [160, 153] on input "text" at bounding box center [211, 156] width 140 height 14
type input "Riverwalk"
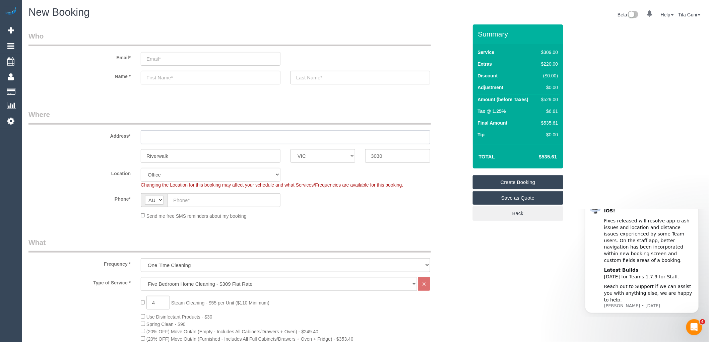
click at [146, 142] on input "text" at bounding box center [286, 137] width 290 height 14
drag, startPoint x: 175, startPoint y: 133, endPoint x: 122, endPoint y: 133, distance: 52.9
click at [122, 133] on div "Address* 20 kalindi" at bounding box center [247, 127] width 449 height 35
type input "20 kalindi"
select select "53"
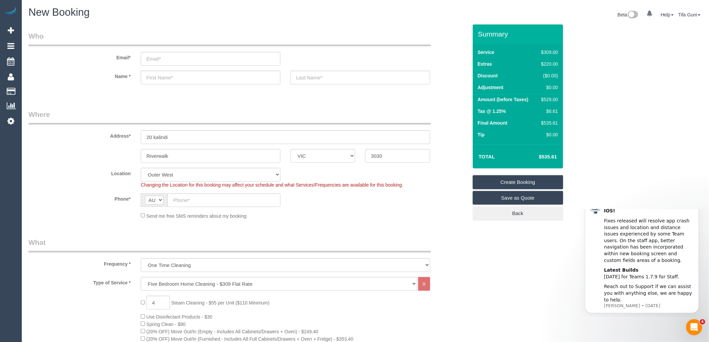
select select "object:2266"
click at [176, 135] on input "20 kalindi" at bounding box center [286, 137] width 290 height 14
click at [179, 139] on input "20 kalindi" at bounding box center [286, 137] width 290 height 14
drag, startPoint x: 177, startPoint y: 136, endPoint x: 130, endPoint y: 129, distance: 47.8
click at [130, 129] on div "Address* 20 kalindi" at bounding box center [247, 127] width 449 height 35
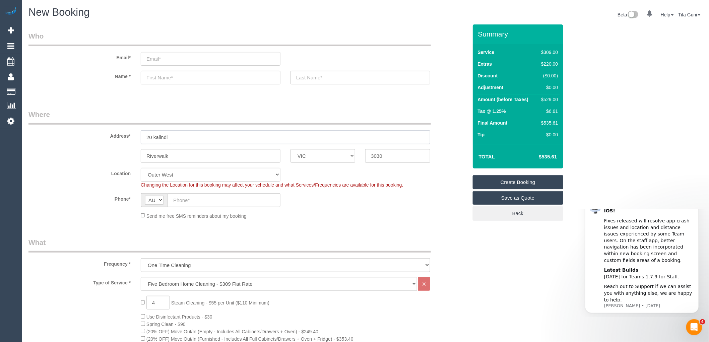
click at [188, 140] on input "20 kalindi" at bounding box center [286, 137] width 290 height 14
type input "[STREET_ADDRESS]"
click at [186, 155] on input "Riverwalk" at bounding box center [211, 156] width 140 height 14
click at [193, 200] on input "text" at bounding box center [224, 200] width 113 height 14
click at [153, 77] on input "text" at bounding box center [211, 78] width 140 height 14
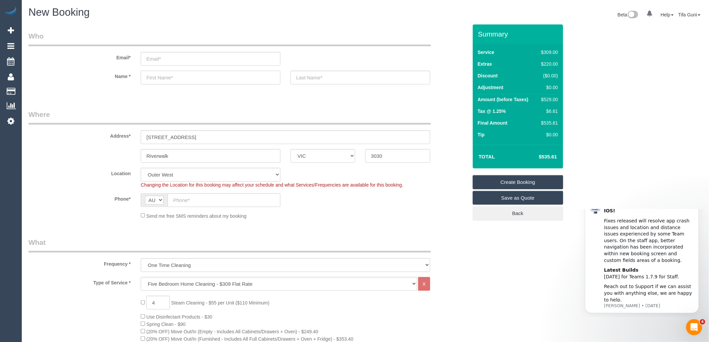
click at [158, 78] on input "text" at bounding box center [211, 78] width 140 height 14
type input "Dolli"
click at [323, 80] on input "text" at bounding box center [361, 78] width 140 height 14
click at [320, 76] on input "text" at bounding box center [361, 78] width 140 height 14
drag, startPoint x: 175, startPoint y: 79, endPoint x: 130, endPoint y: 79, distance: 45.6
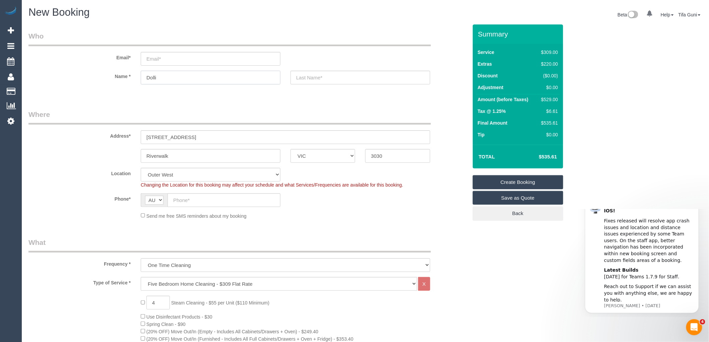
click at [130, 79] on div "Name * Dolli" at bounding box center [247, 78] width 449 height 14
click at [163, 79] on input "text" at bounding box center [211, 78] width 140 height 14
paste input "Dolli"
type input "Dolli"
click at [306, 78] on input "text" at bounding box center [361, 78] width 140 height 14
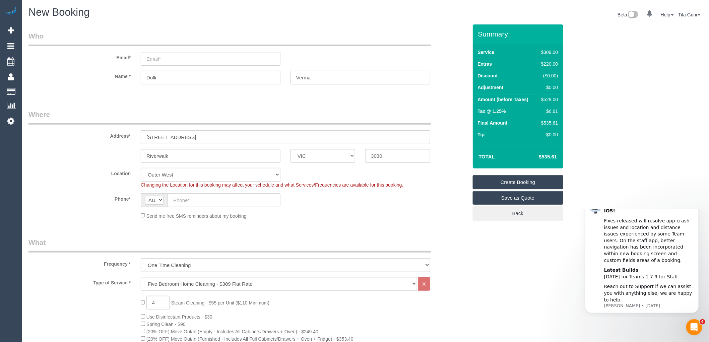
type input "Verma"
click at [164, 57] on input "email" at bounding box center [211, 59] width 140 height 14
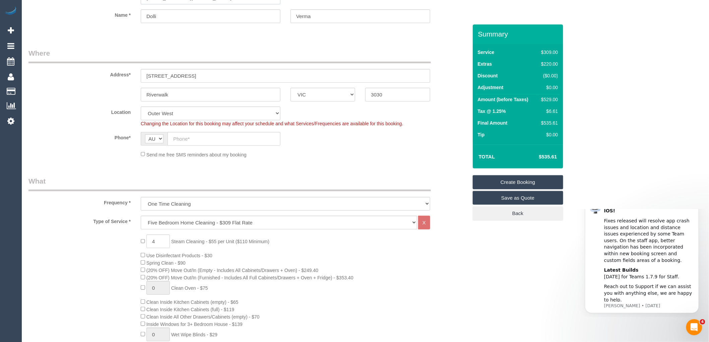
scroll to position [74, 0]
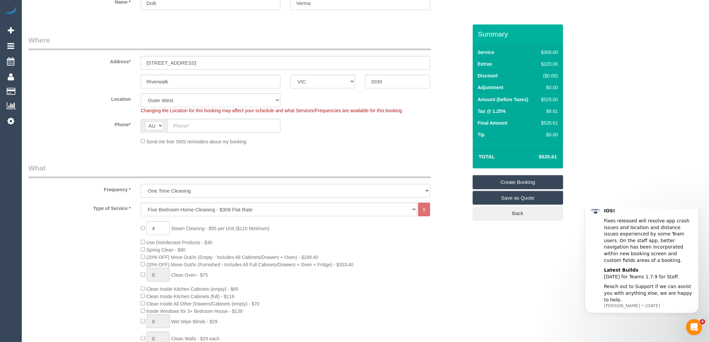
type input "[EMAIL_ADDRESS][DOMAIN_NAME]"
click at [199, 124] on input "text" at bounding box center [224, 126] width 113 height 14
paste input "61 430 712 627"
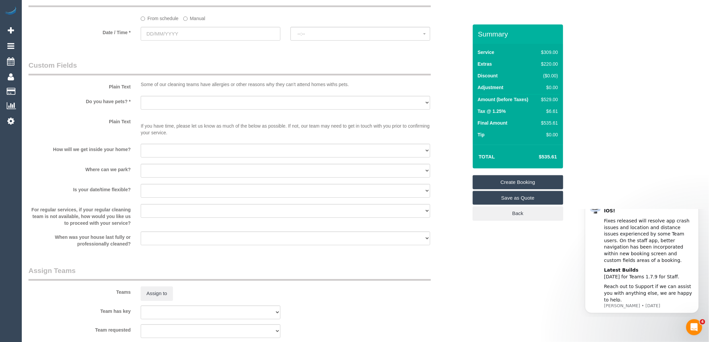
scroll to position [782, 0]
type input "61 430 712 627"
click at [179, 108] on select "Yes - Cats Yes - Dogs No pets Yes - Dogs and Cats Yes - Other" at bounding box center [286, 102] width 290 height 14
select select "number:27"
click at [141, 102] on select "Yes - Cats Yes - Dogs No pets Yes - Dogs and Cats Yes - Other" at bounding box center [286, 102] width 290 height 14
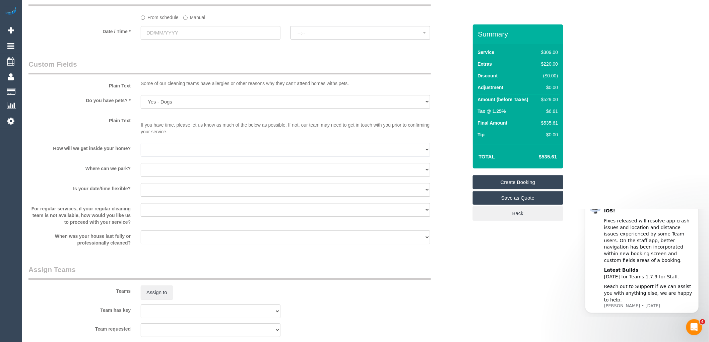
click at [162, 156] on select "I will be home Key will be left (please provide details below) Lock box/Access …" at bounding box center [286, 150] width 290 height 14
select select "number:14"
click at [141, 150] on select "I will be home Key will be left (please provide details below) Lock box/Access …" at bounding box center [286, 150] width 290 height 14
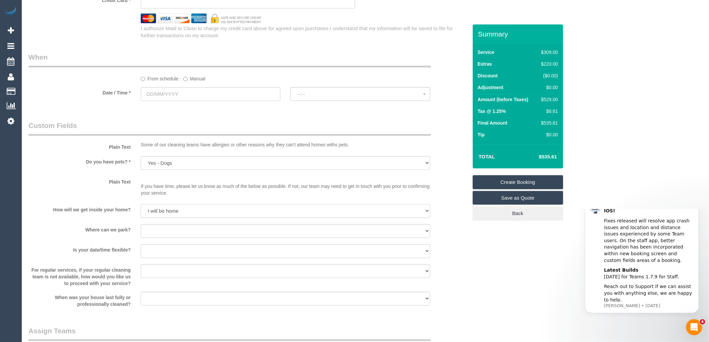
scroll to position [707, 0]
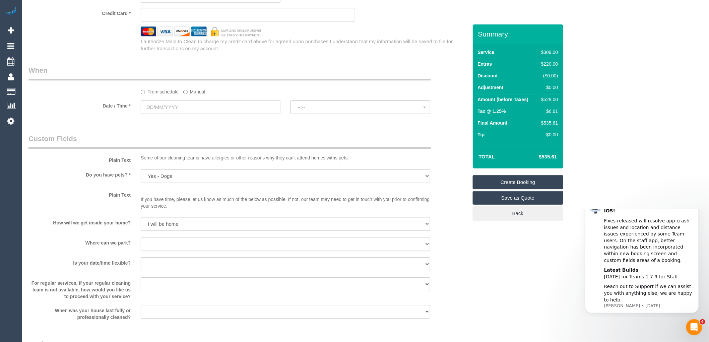
click at [173, 250] on select "I will provide parking on-site Free street parking Paid street parking (cost wi…" at bounding box center [286, 244] width 290 height 14
click at [170, 248] on select "I will provide parking on-site Free street parking Paid street parking (cost wi…" at bounding box center [286, 244] width 290 height 14
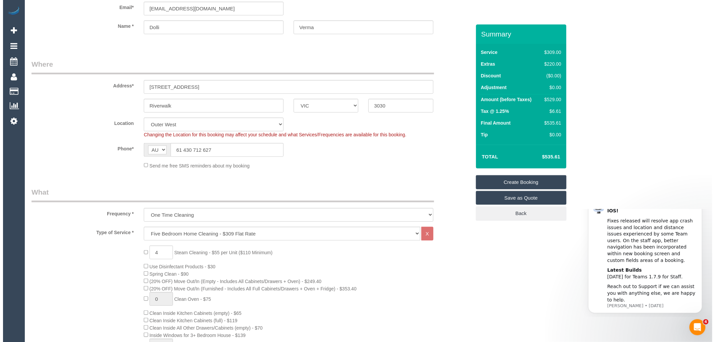
scroll to position [0, 0]
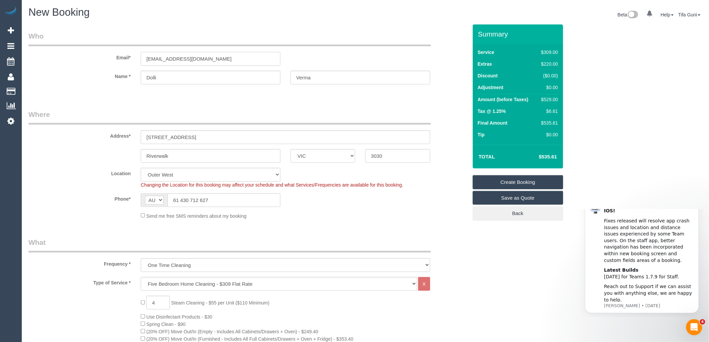
drag, startPoint x: 238, startPoint y: 59, endPoint x: 123, endPoint y: 64, distance: 115.4
click at [123, 64] on div "Email* [EMAIL_ADDRESS][DOMAIN_NAME]" at bounding box center [247, 48] width 449 height 35
click at [149, 56] on input "[EMAIL_ADDRESS][DOMAIN_NAME]" at bounding box center [211, 59] width 140 height 14
click at [149, 59] on input "[EMAIL_ADDRESS][DOMAIN_NAME]" at bounding box center [211, 59] width 140 height 14
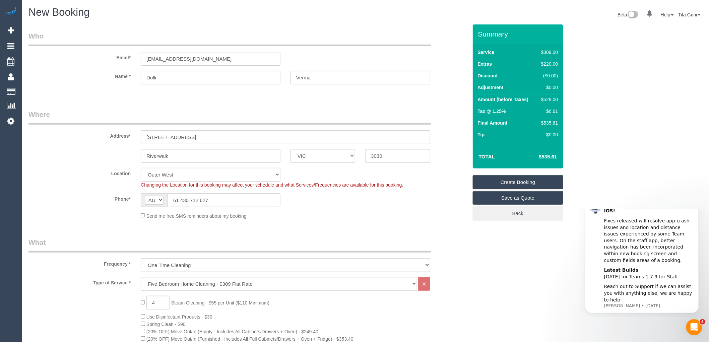
click at [519, 199] on link "Save as Quote" at bounding box center [518, 198] width 90 height 14
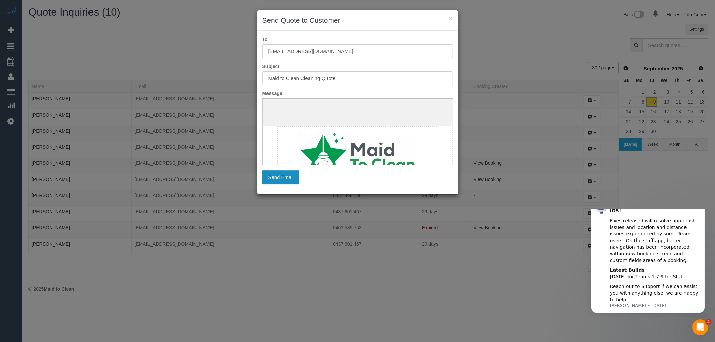
click at [280, 179] on button "Send Email" at bounding box center [280, 177] width 37 height 14
